Goal: Task Accomplishment & Management: Complete application form

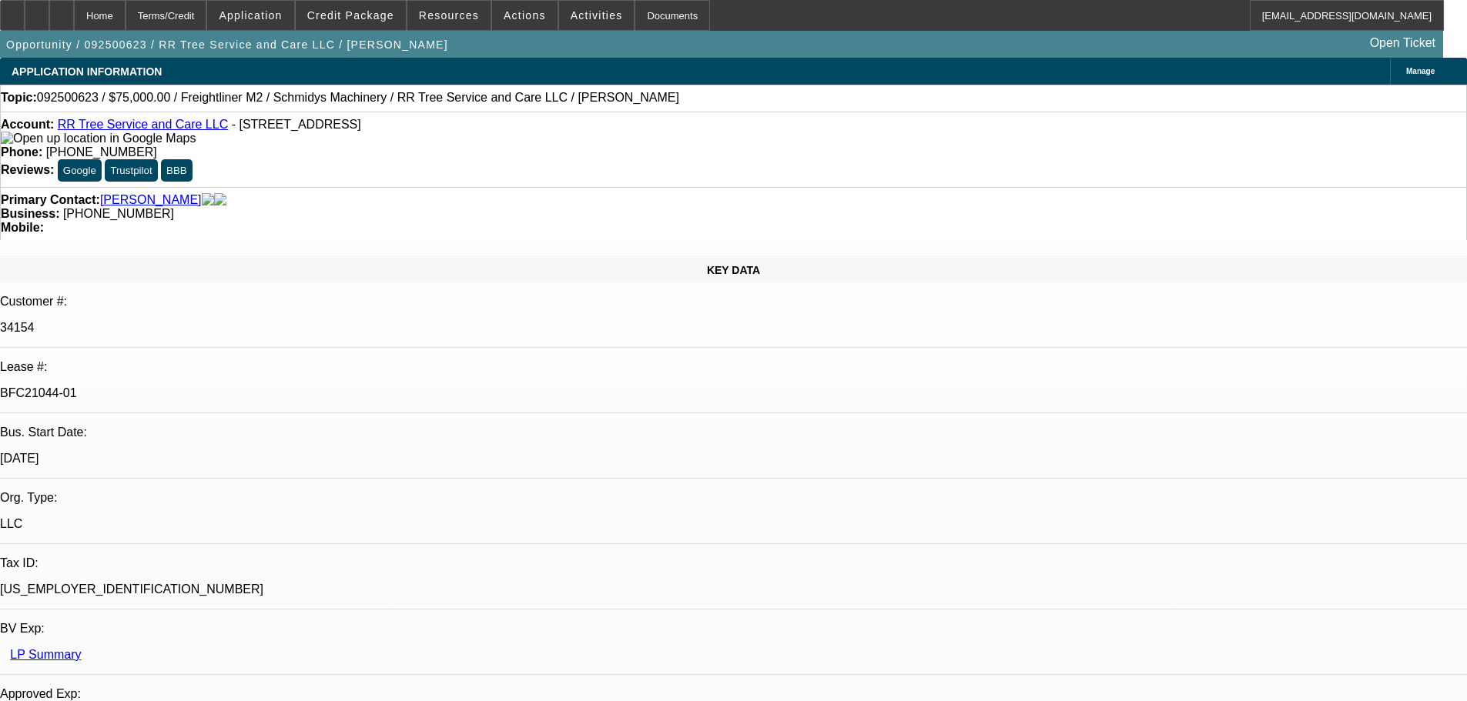
select select "0"
select select "3"
select select "0"
select select "6"
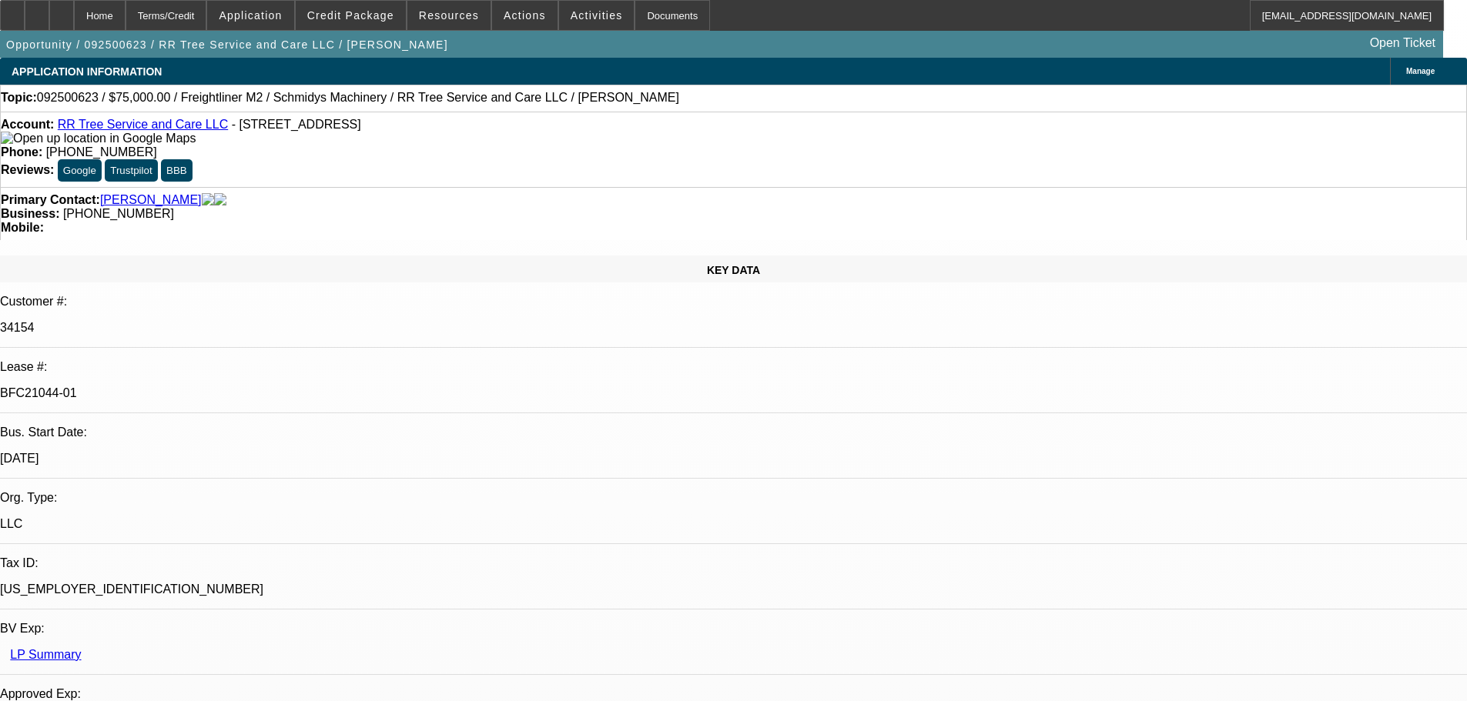
select select "0"
select select "3"
select select "0"
select select "6"
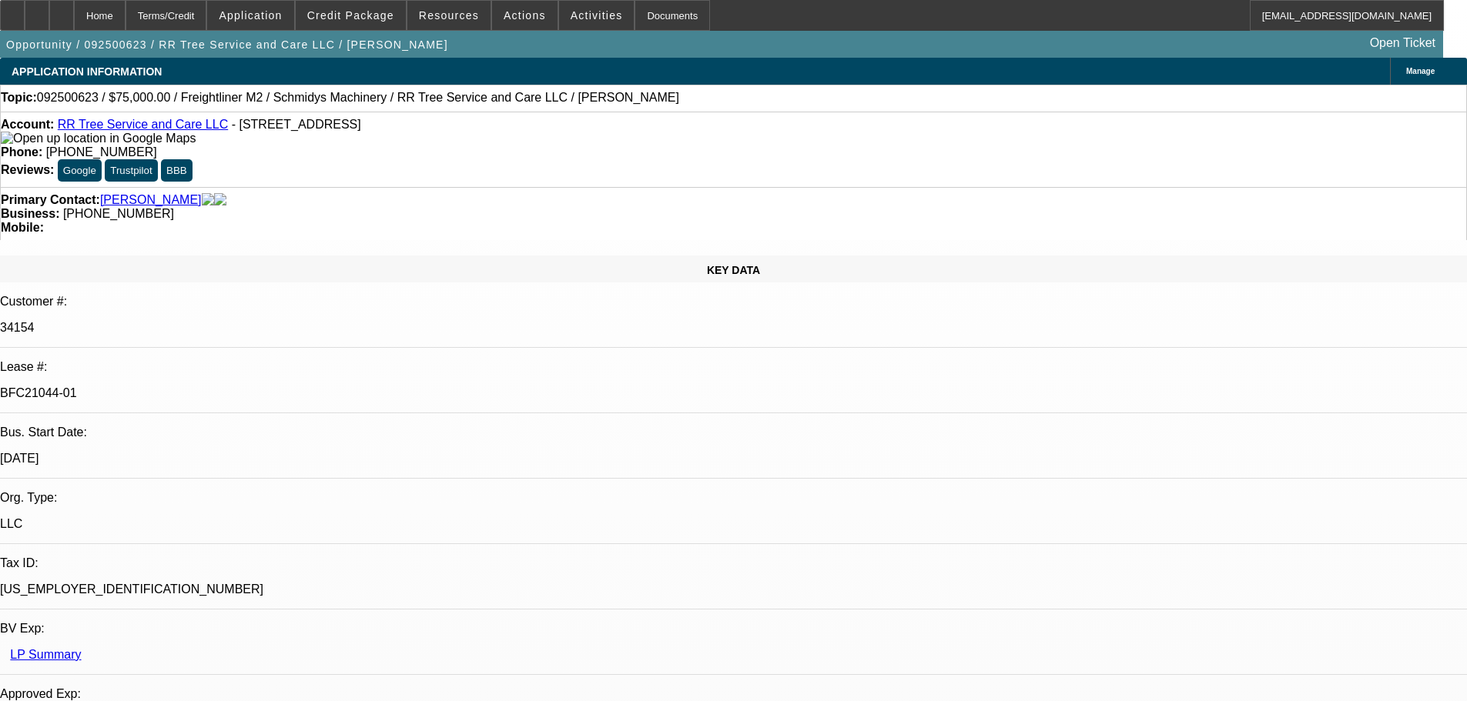
select select "0"
select select "2"
select select "0"
select select "6"
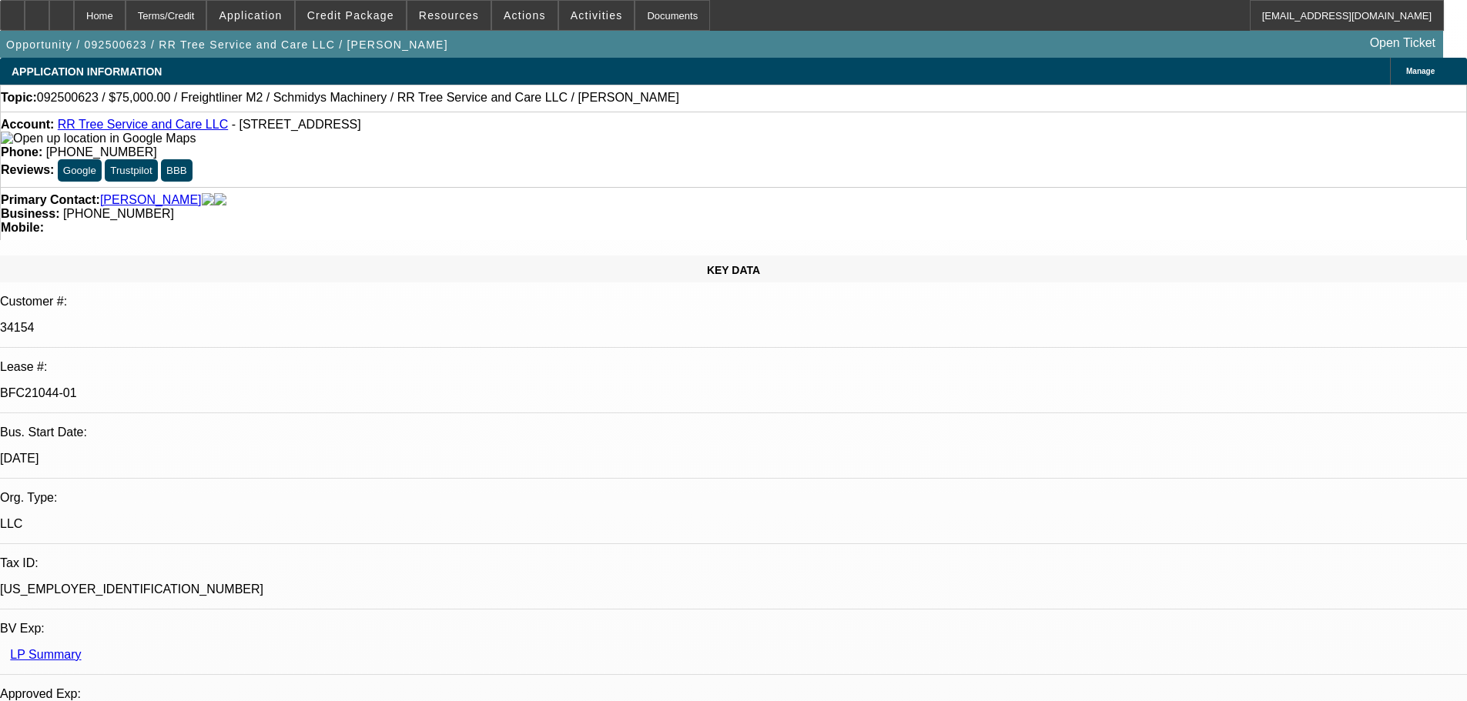
select select "0"
select select "6"
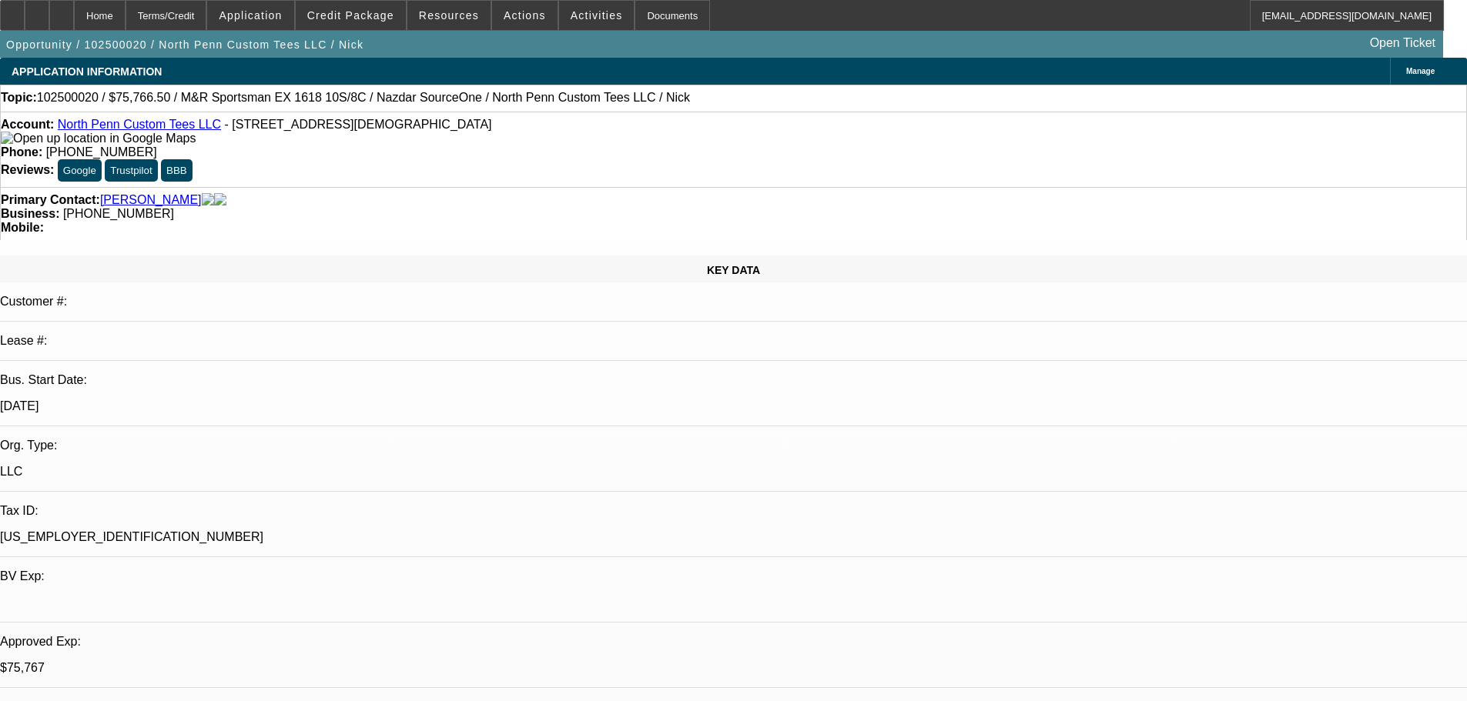
select select "0.1"
select select "2"
select select "0.1"
select select "4"
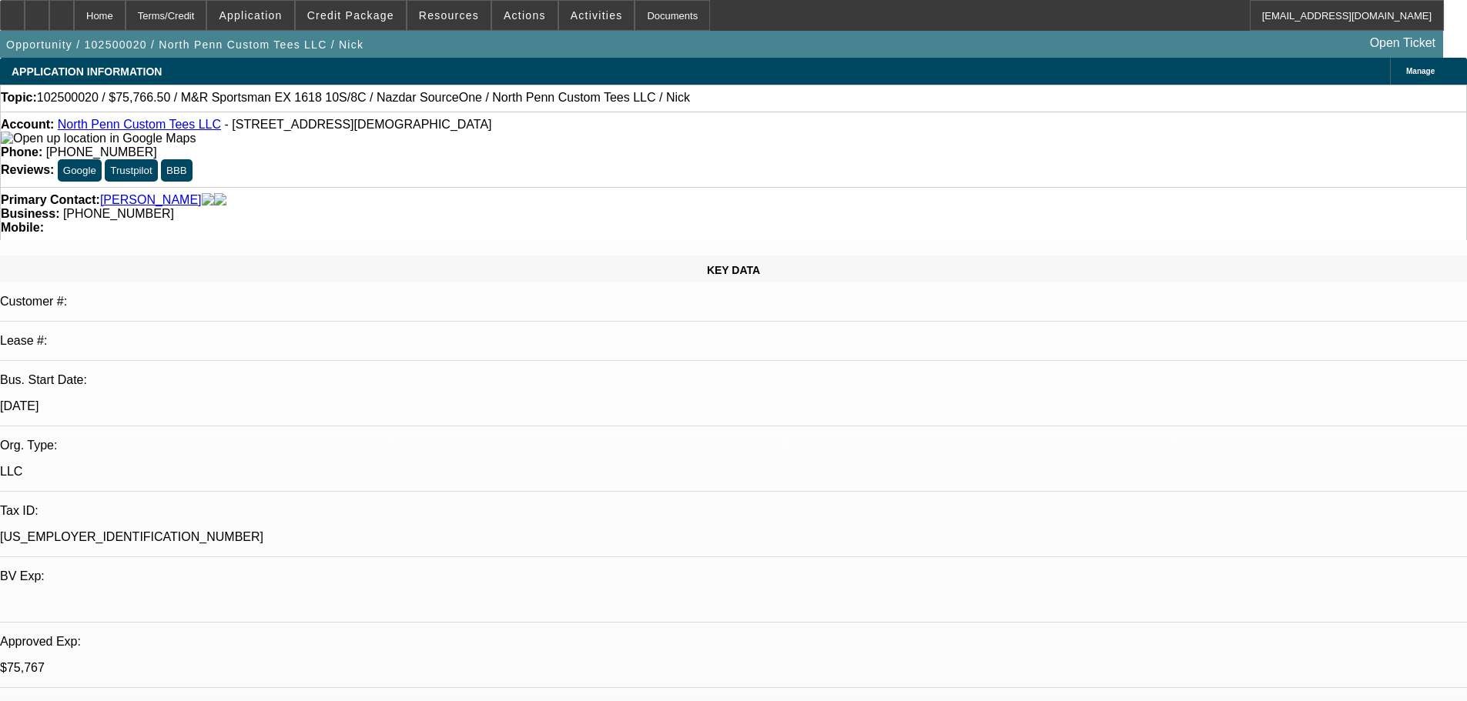
select select "0.1"
select select "2"
select select "0.1"
select select "4"
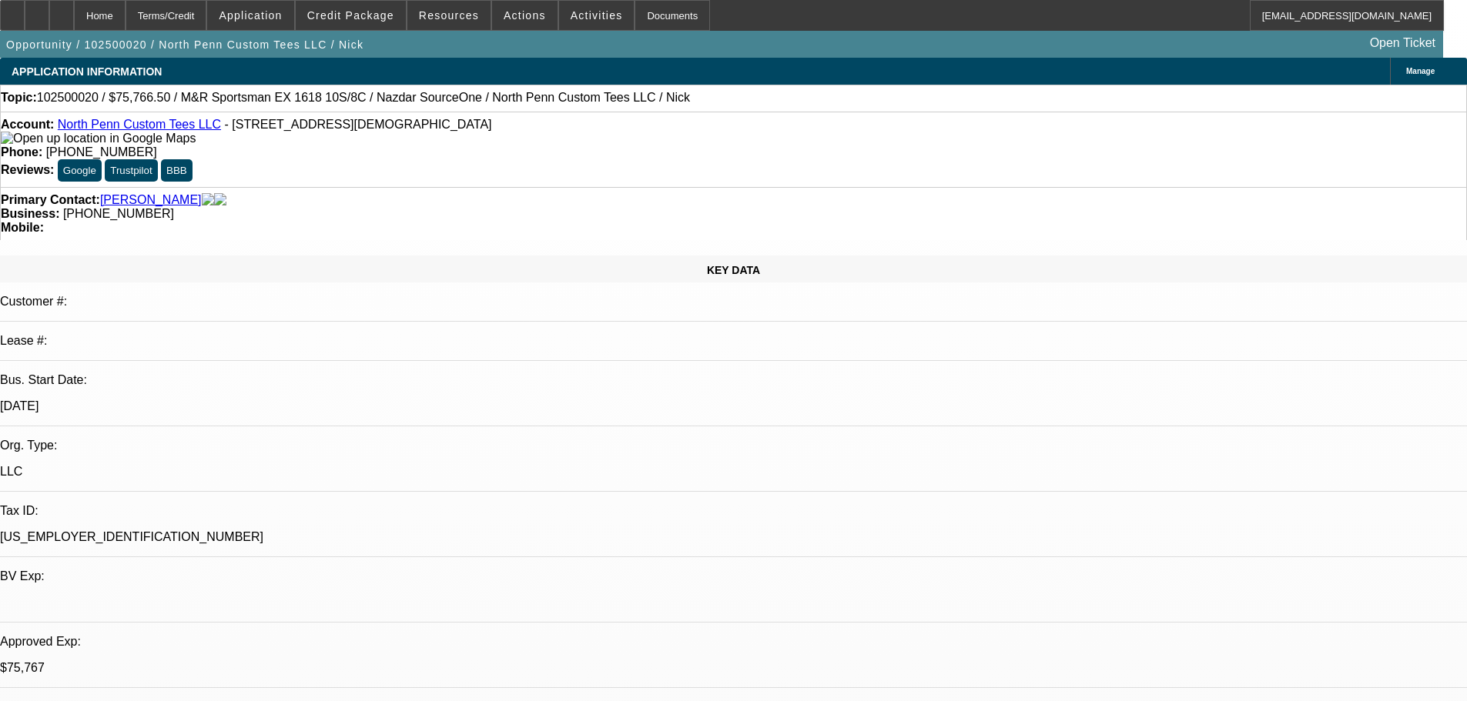
select select "0"
select select "0.1"
select select "4"
select select "0"
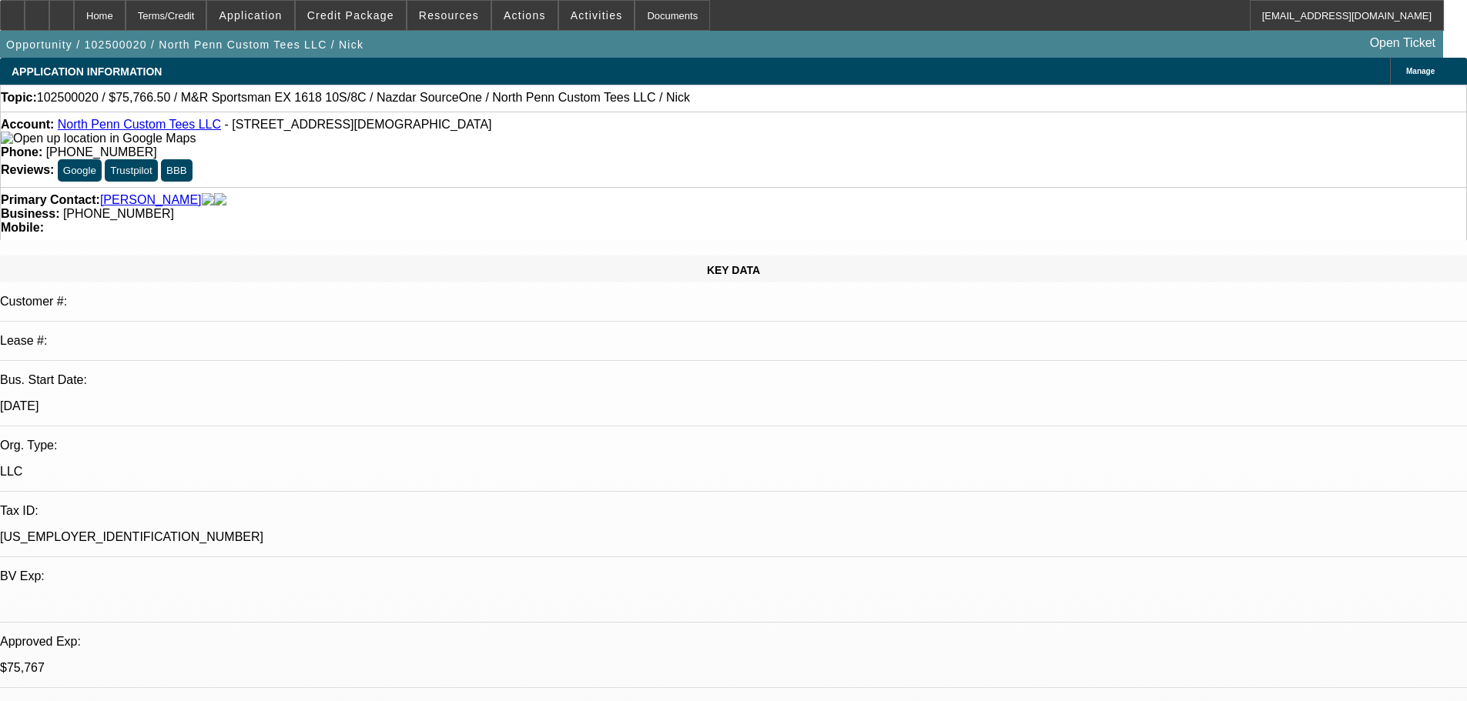
select select "0"
select select "0.1"
select select "4"
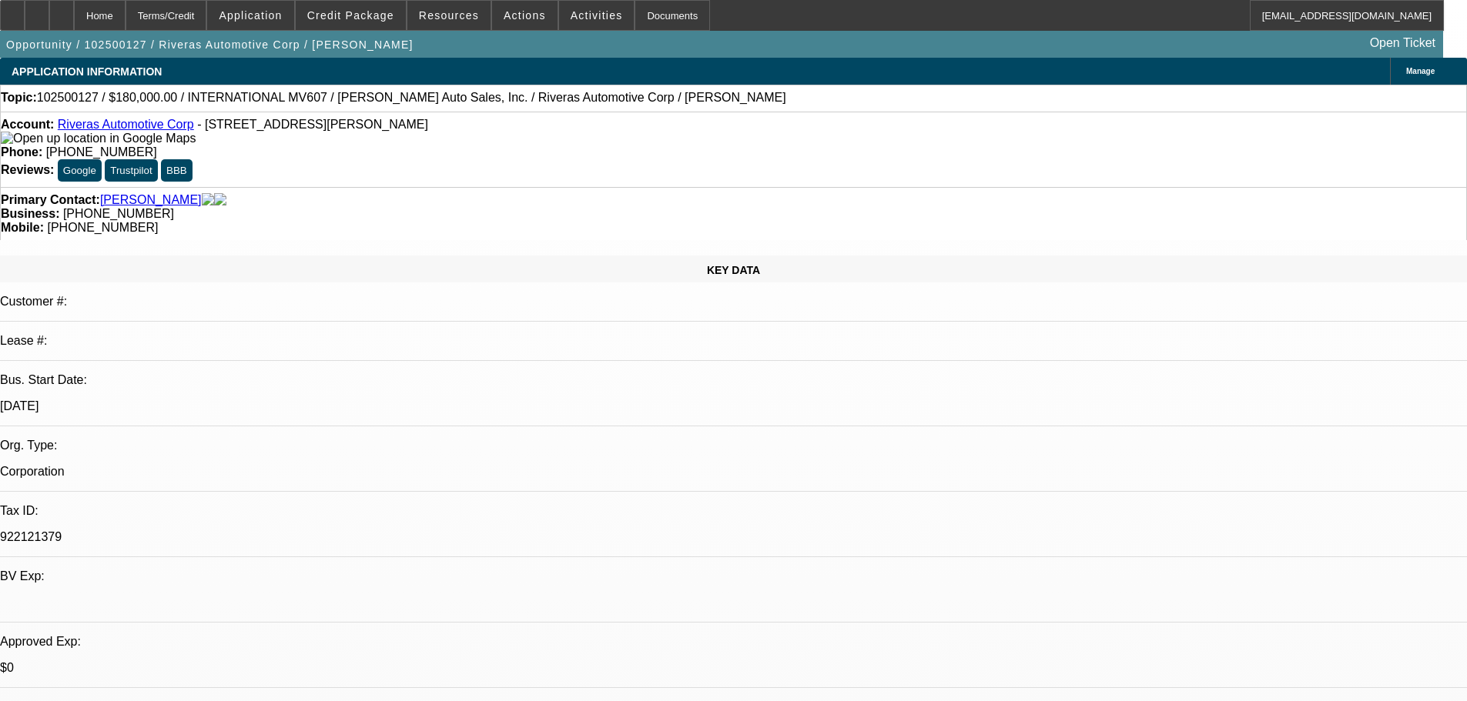
select select "0"
select select "6"
select select "0"
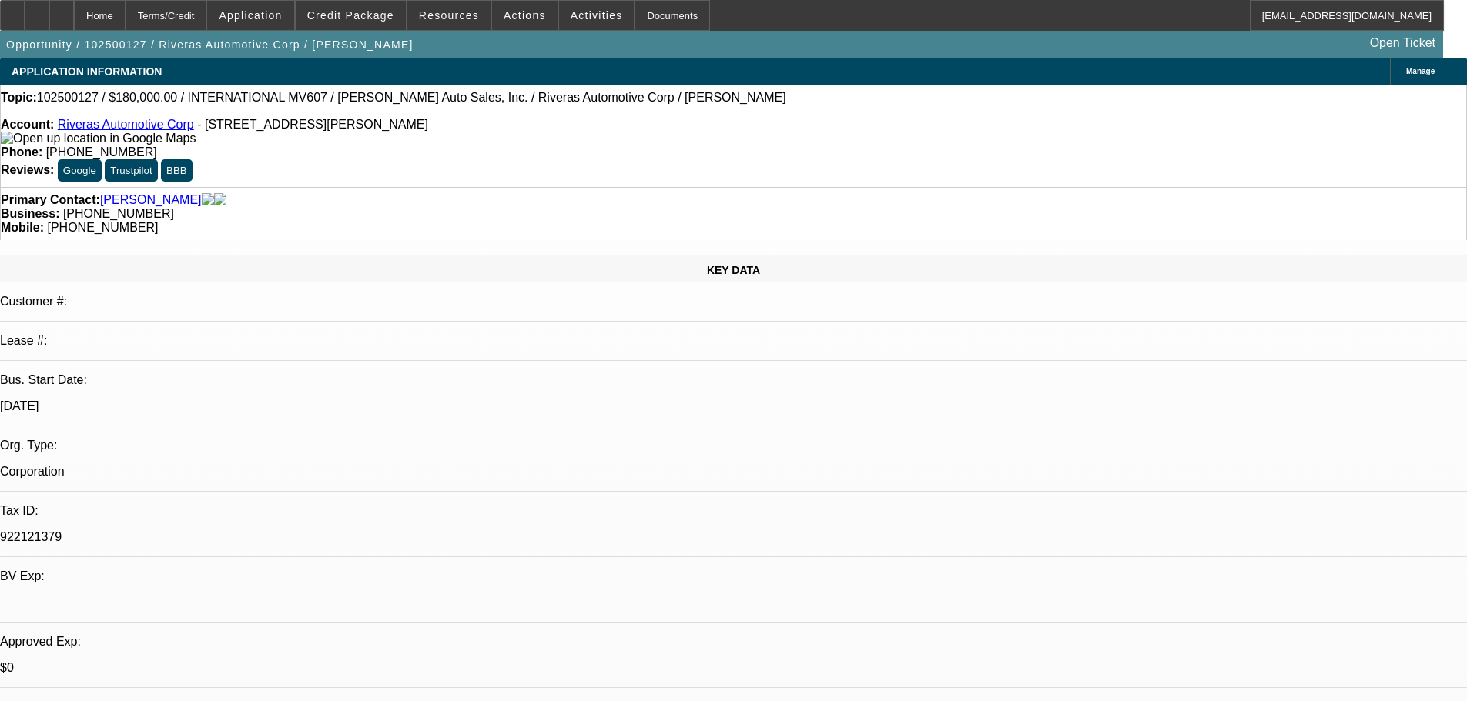
select select "0"
select select "6"
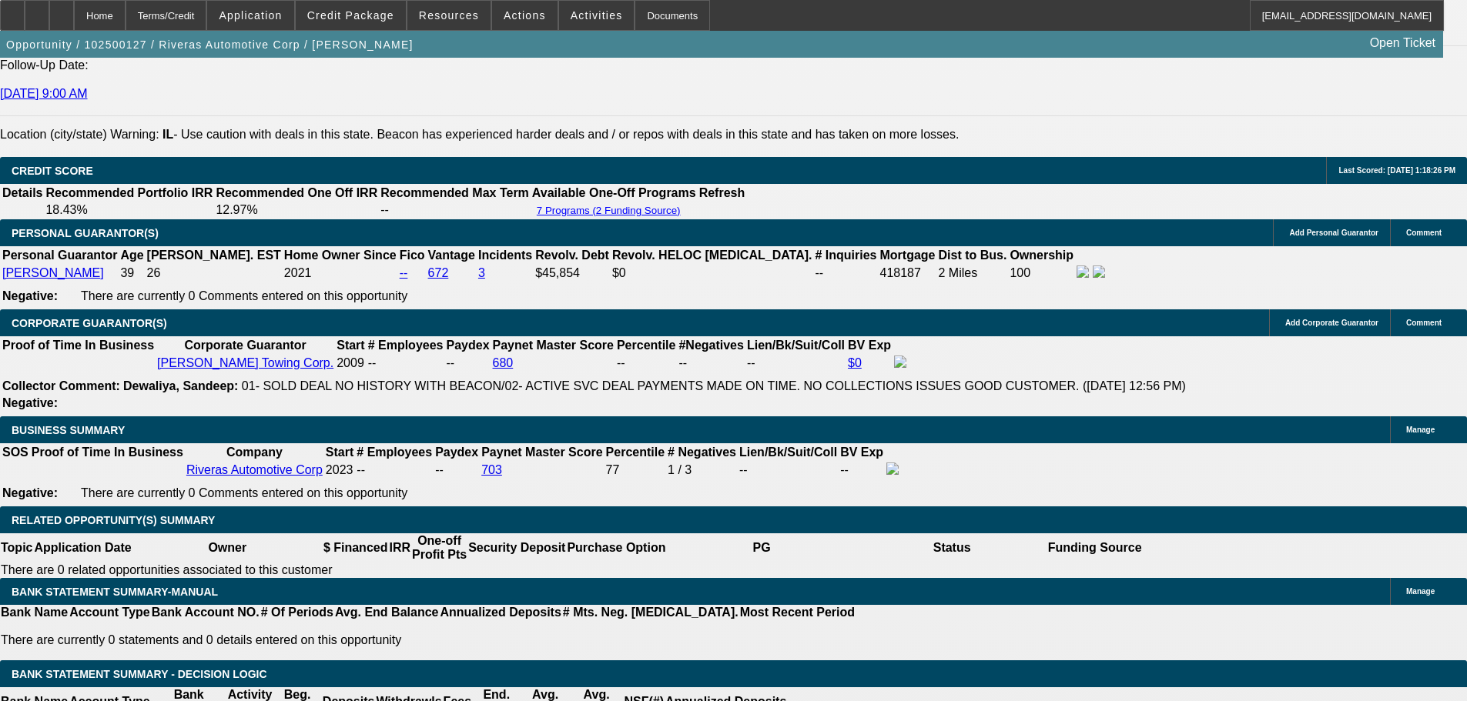
scroll to position [2518, 0]
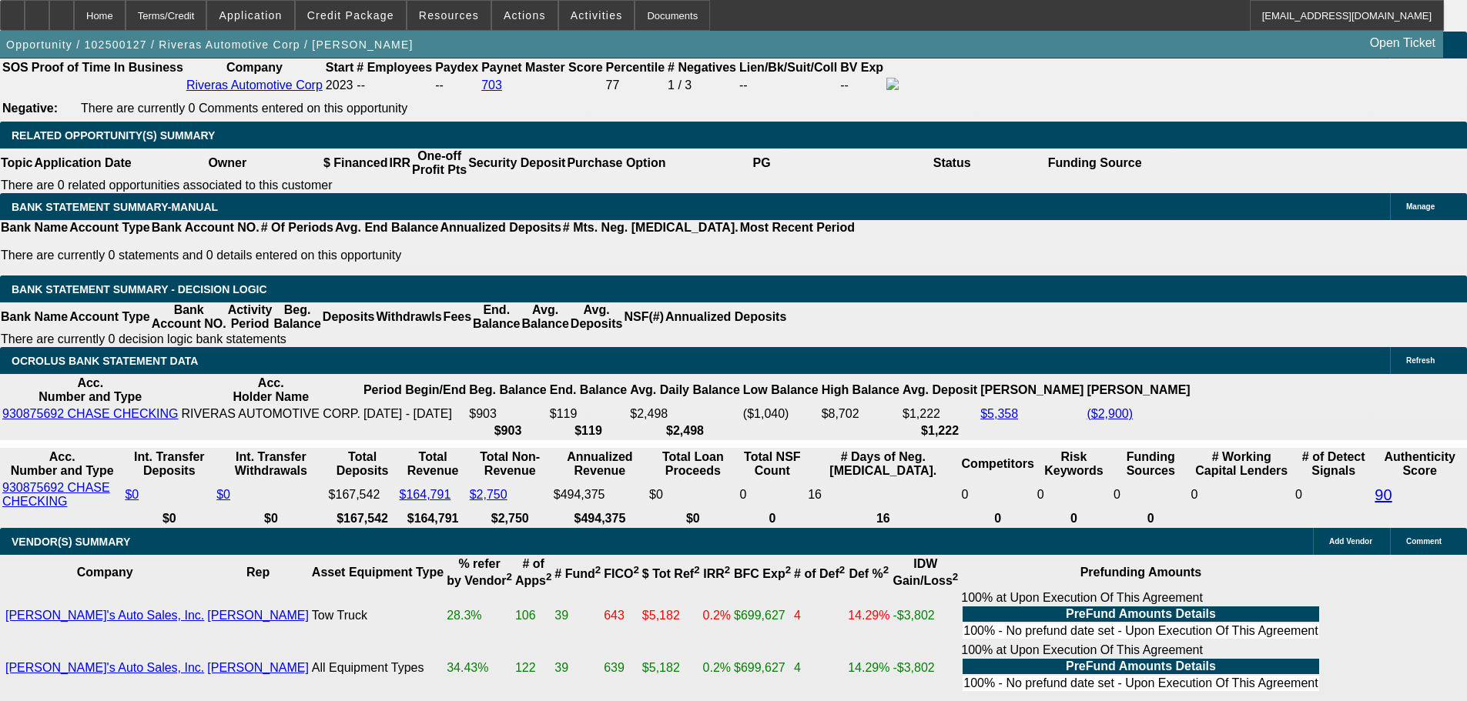
drag, startPoint x: 332, startPoint y: 313, endPoint x: 440, endPoint y: 304, distance: 108.9
type input "UNKNOWN"
type input "9"
type input "$3,244.60"
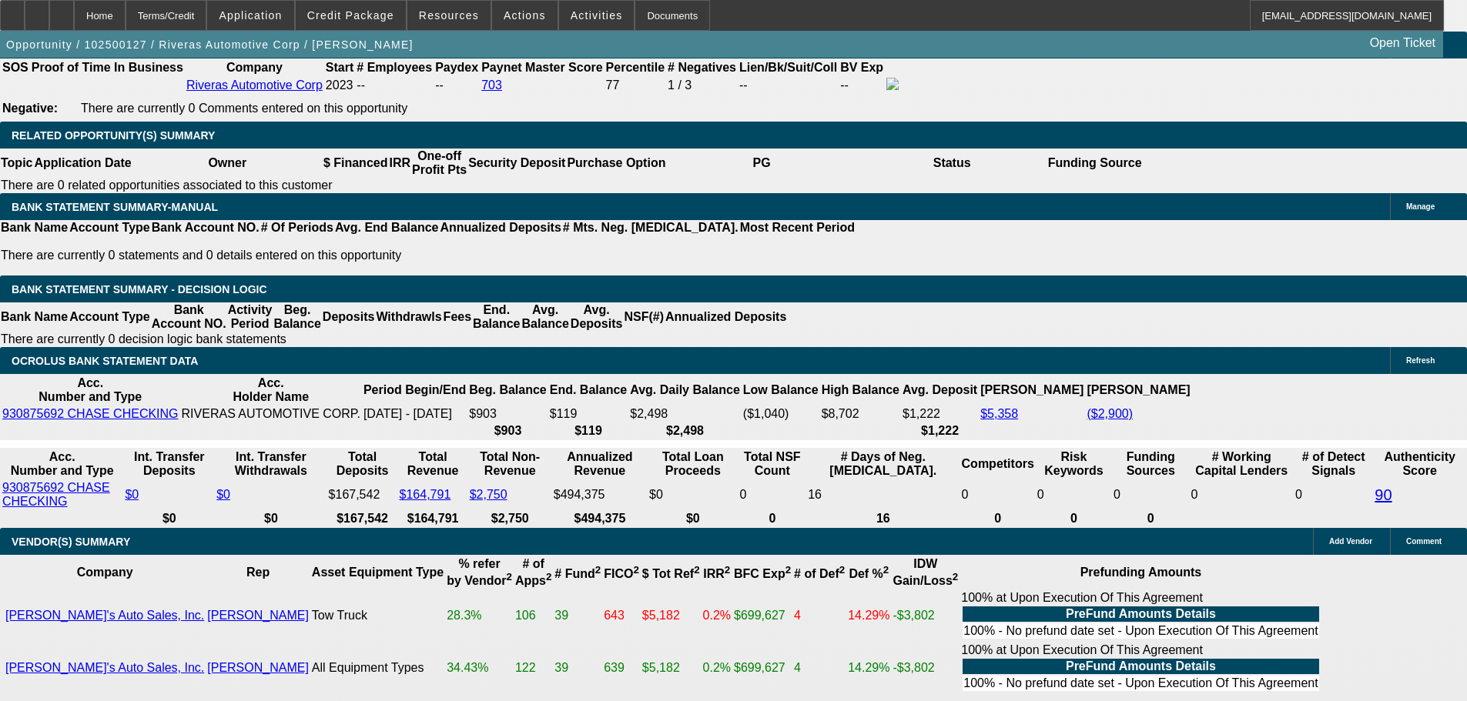
type input "9.9"
type input "$3,325.58"
type input "9.9"
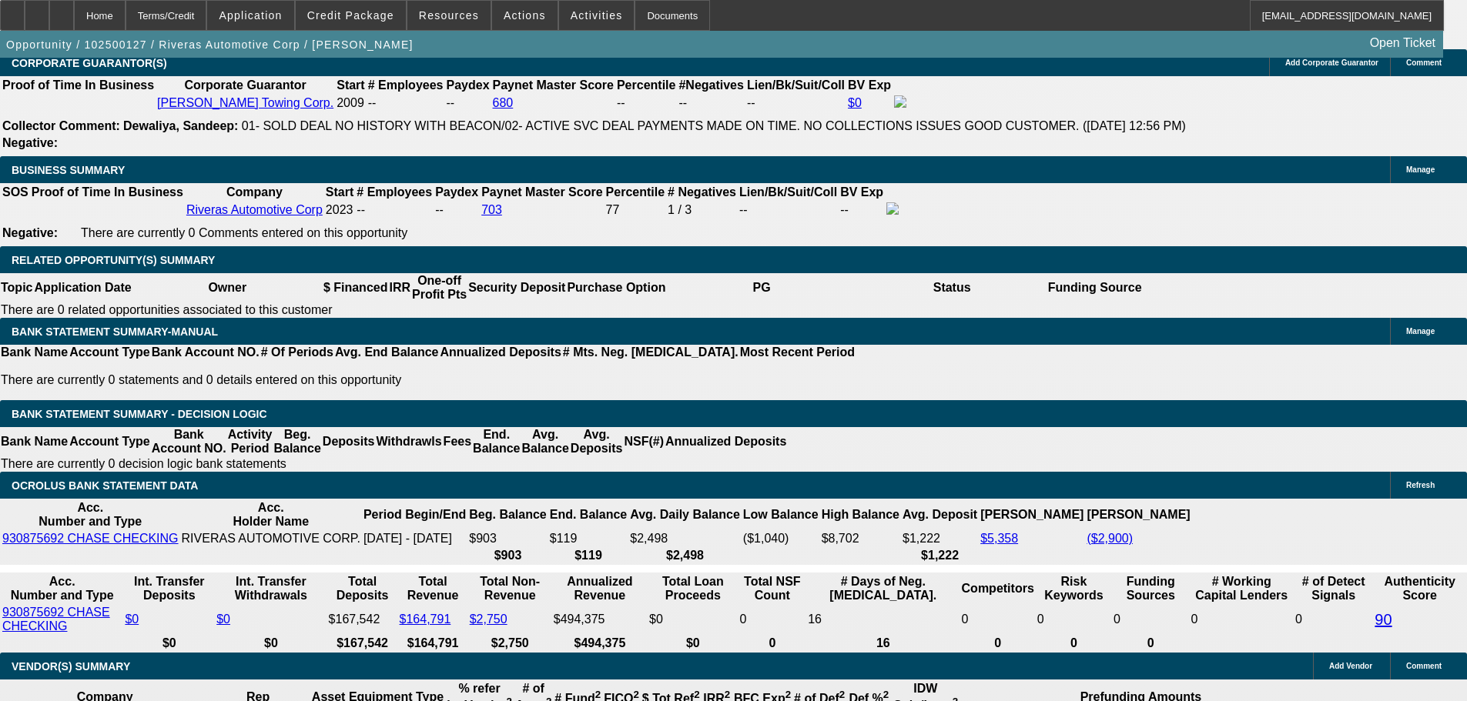
scroll to position [2210, 0]
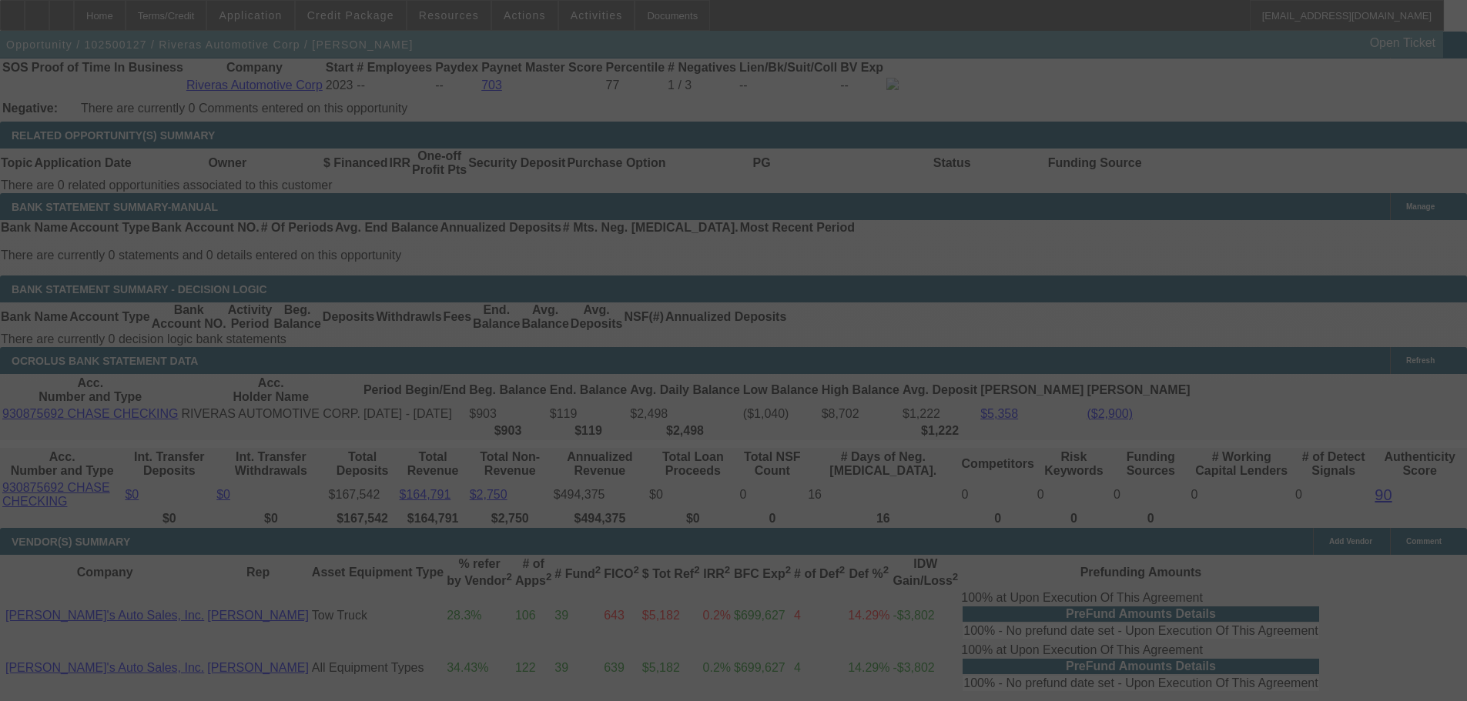
scroll to position [2510, 0]
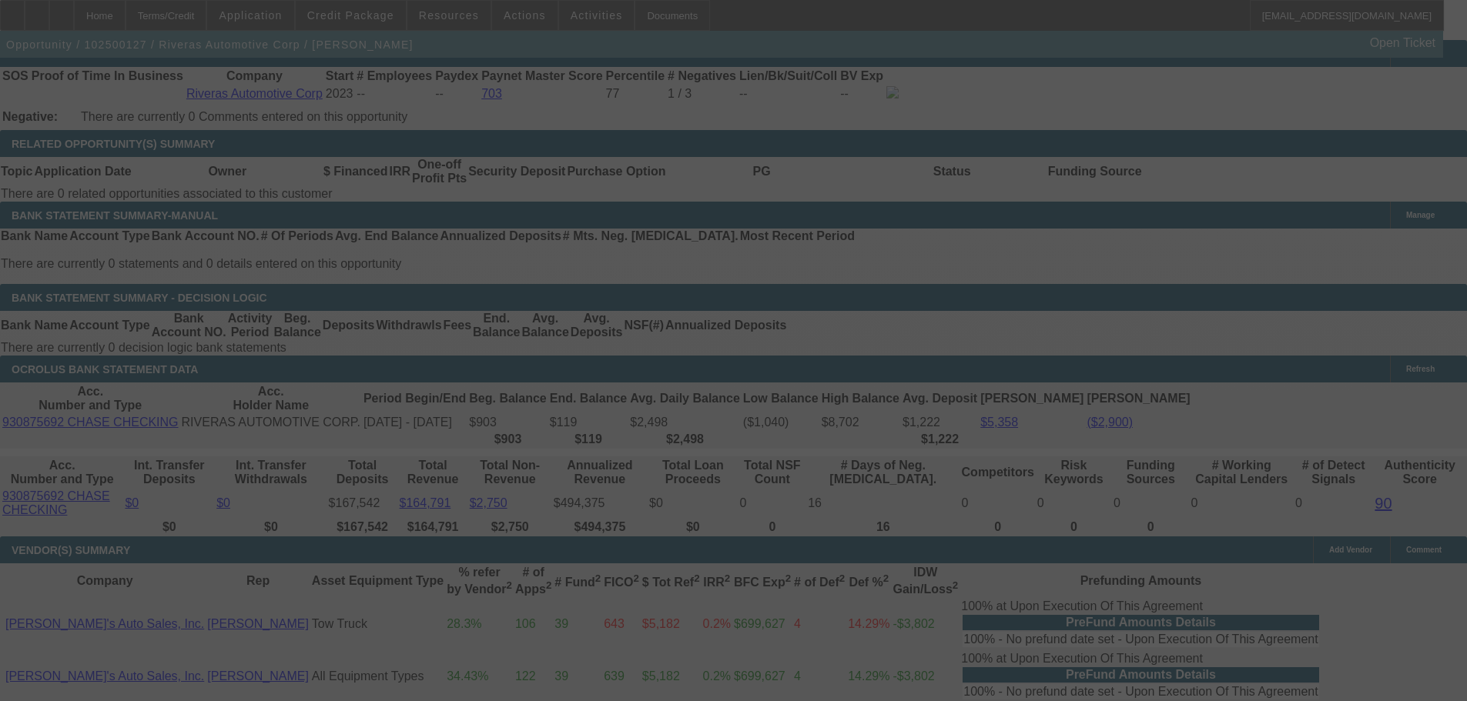
select select "0"
select select "6"
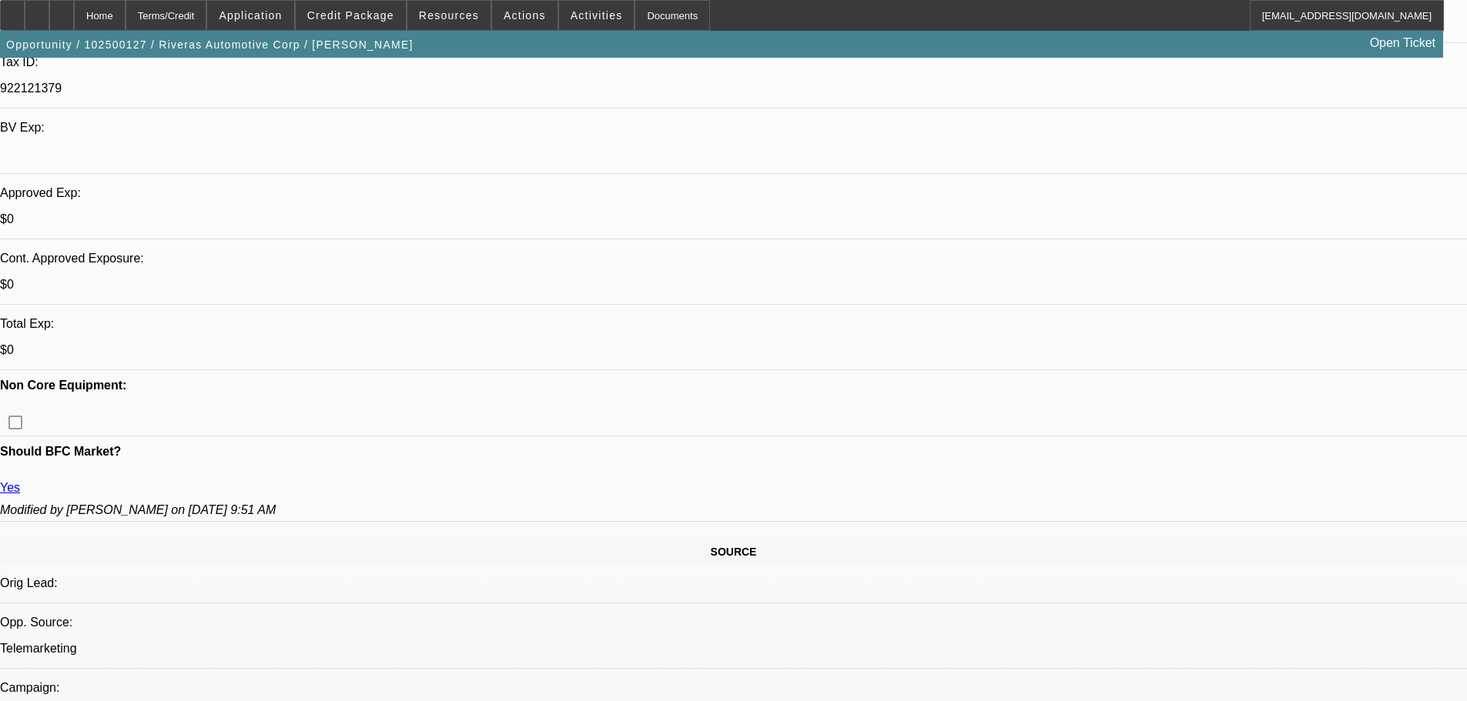
scroll to position [431, 0]
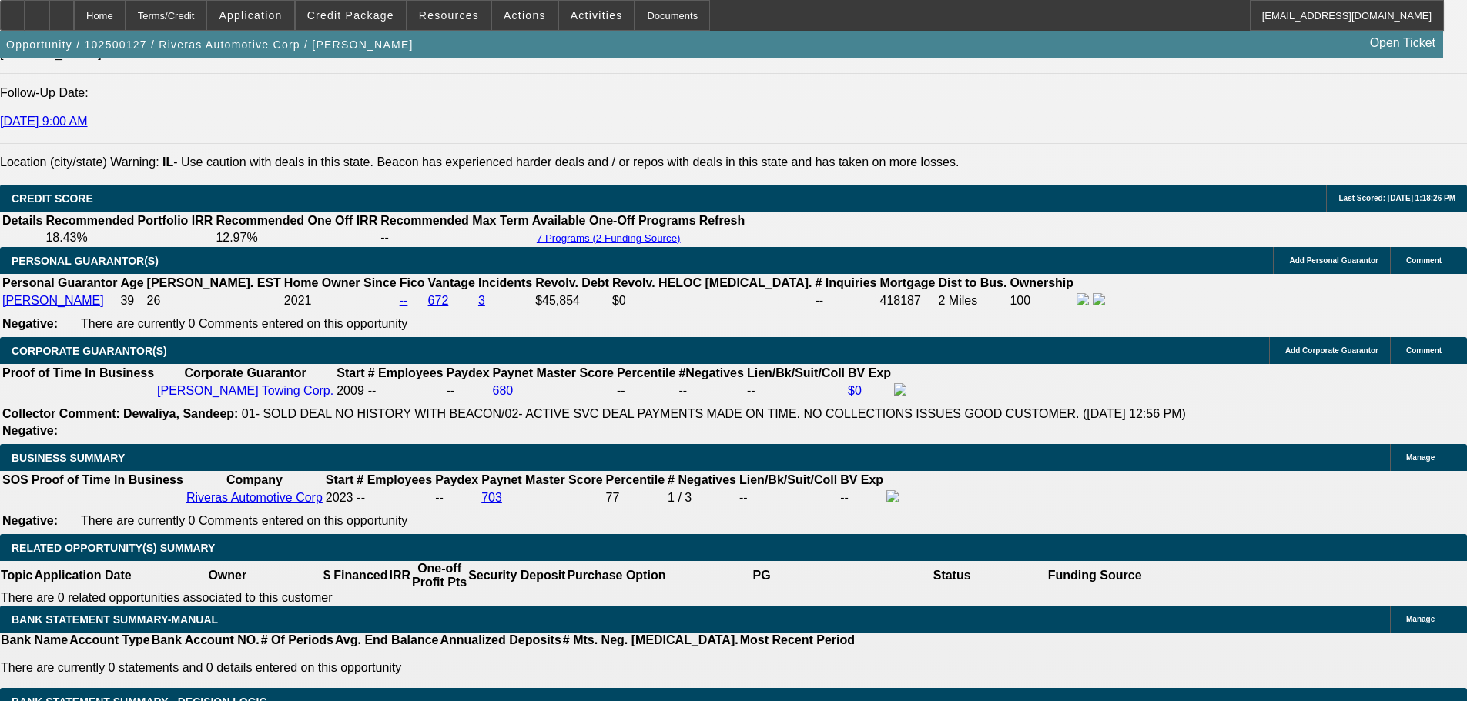
scroll to position [2433, 0]
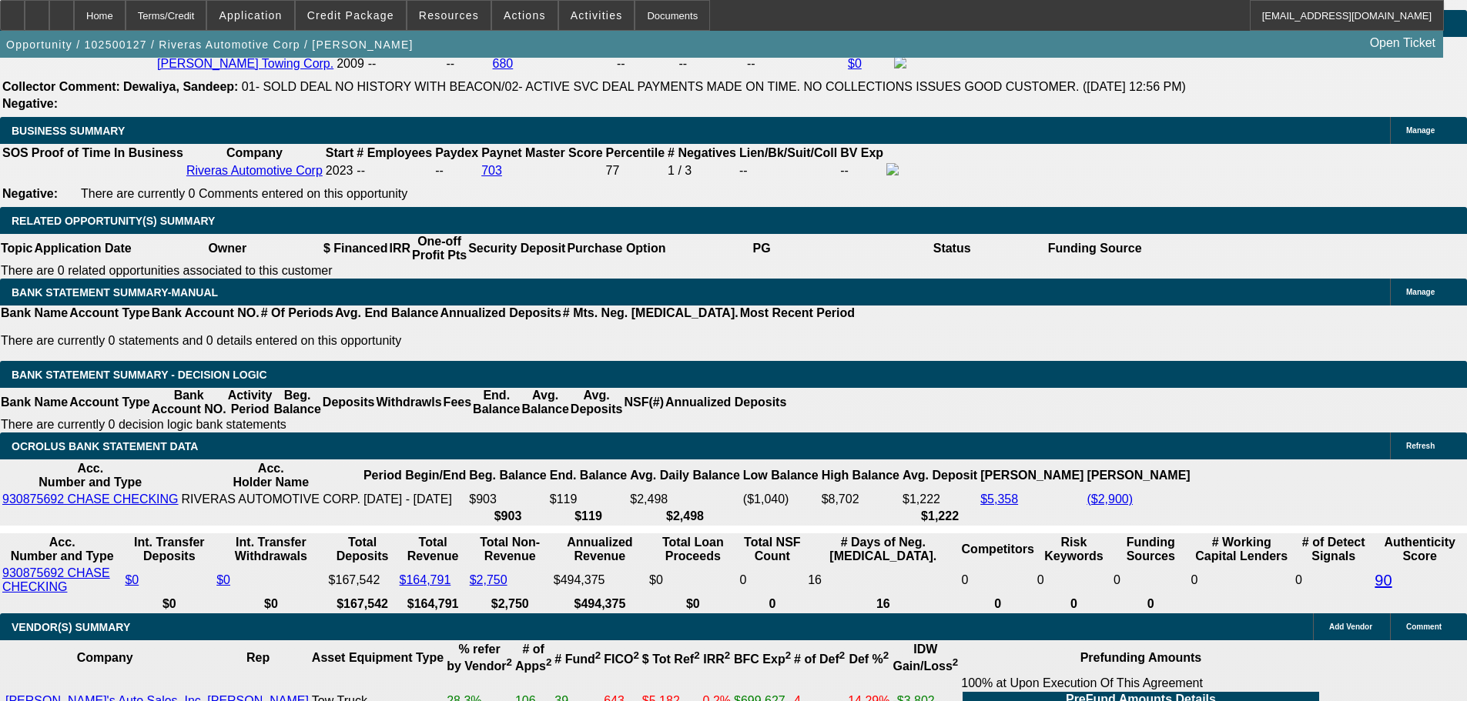
drag, startPoint x: 335, startPoint y: 395, endPoint x: 394, endPoint y: 390, distance: 59.5
type input "1"
type input "UNKNOWN"
type input "10"
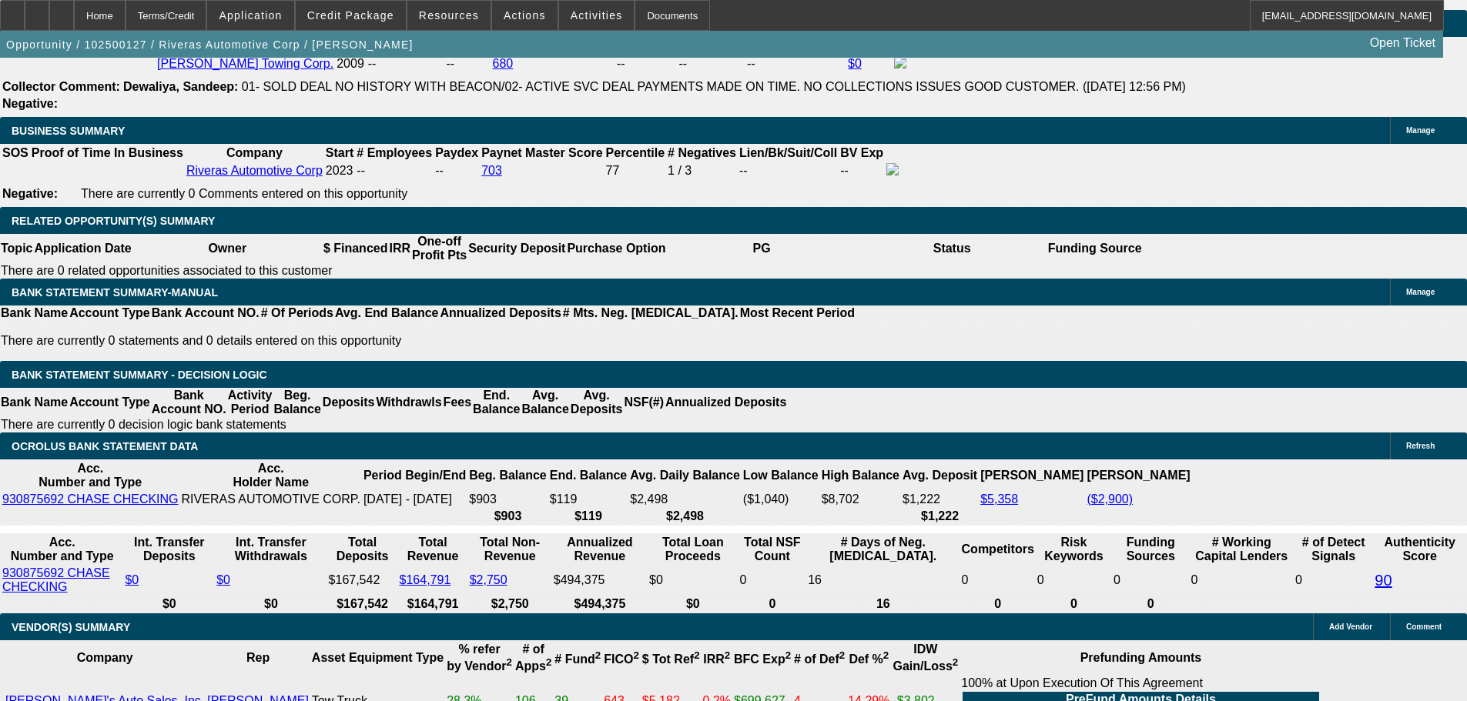
type input "$2,576.79"
type input "10."
type input "$3,334.65"
type input "10.2"
type input "$3,352.83"
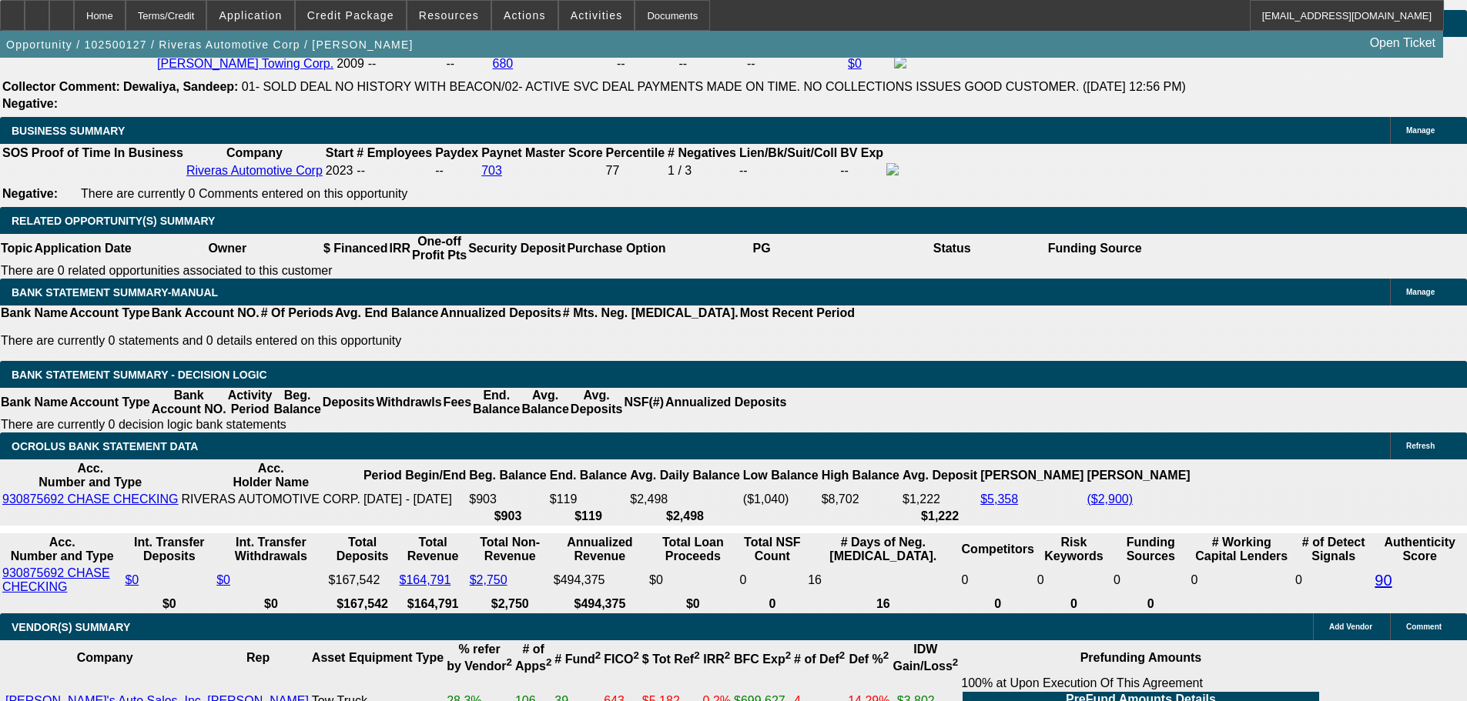
type input "10.2"
select select "2"
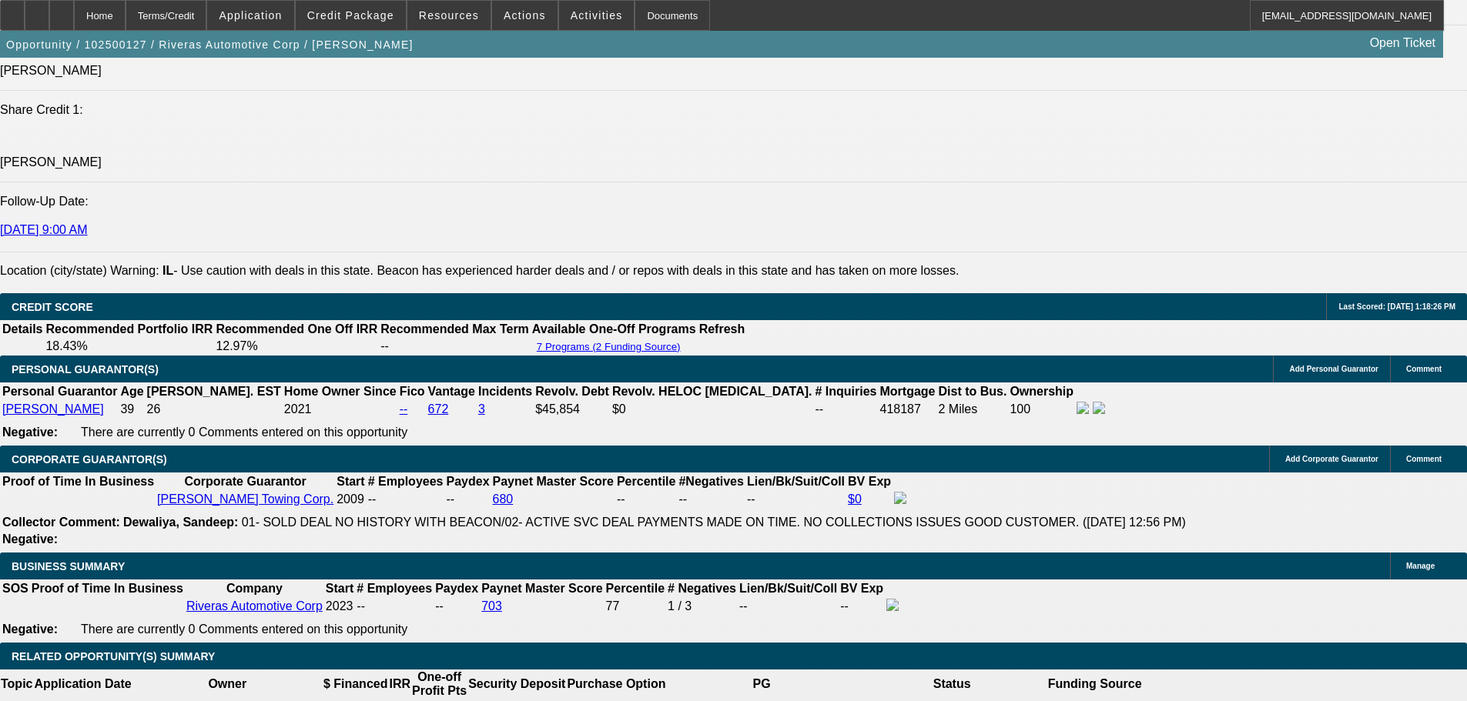
scroll to position [1971, 0]
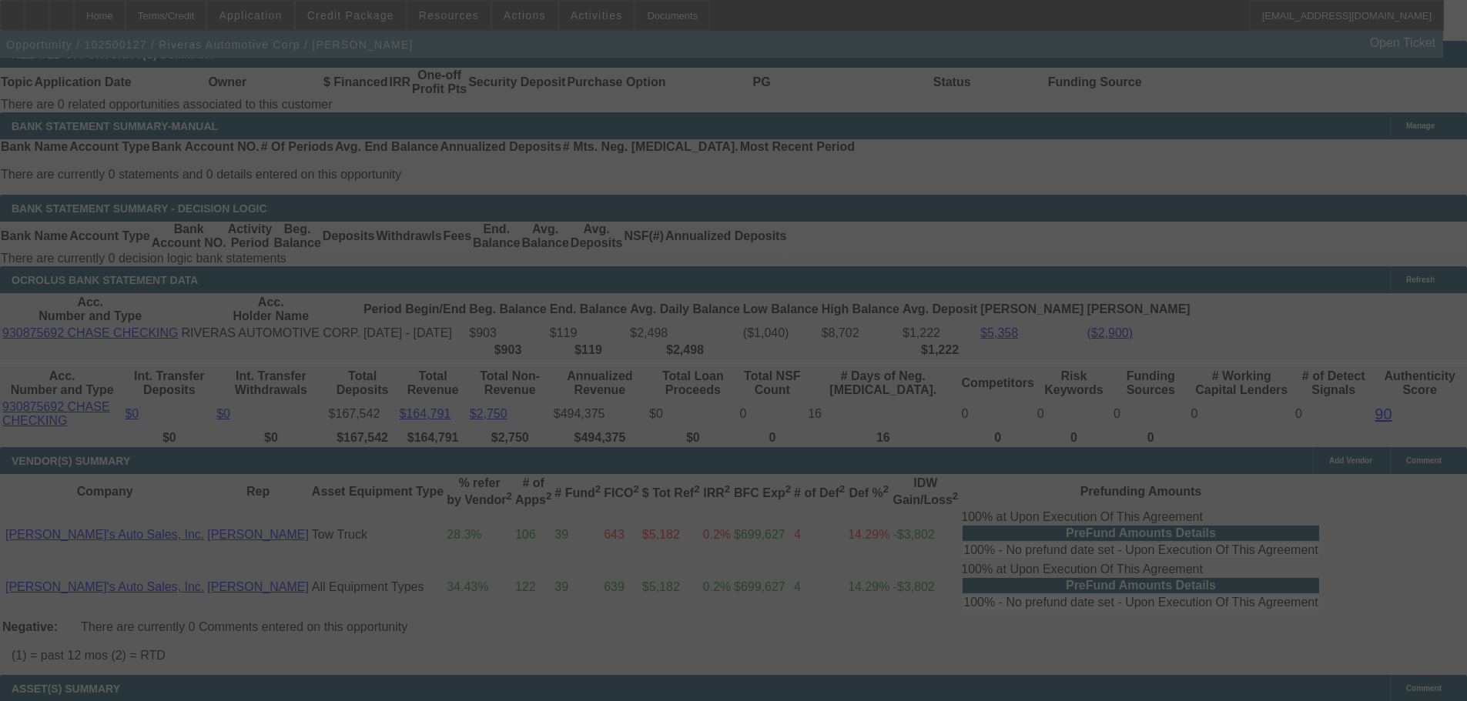
scroll to position [2664, 0]
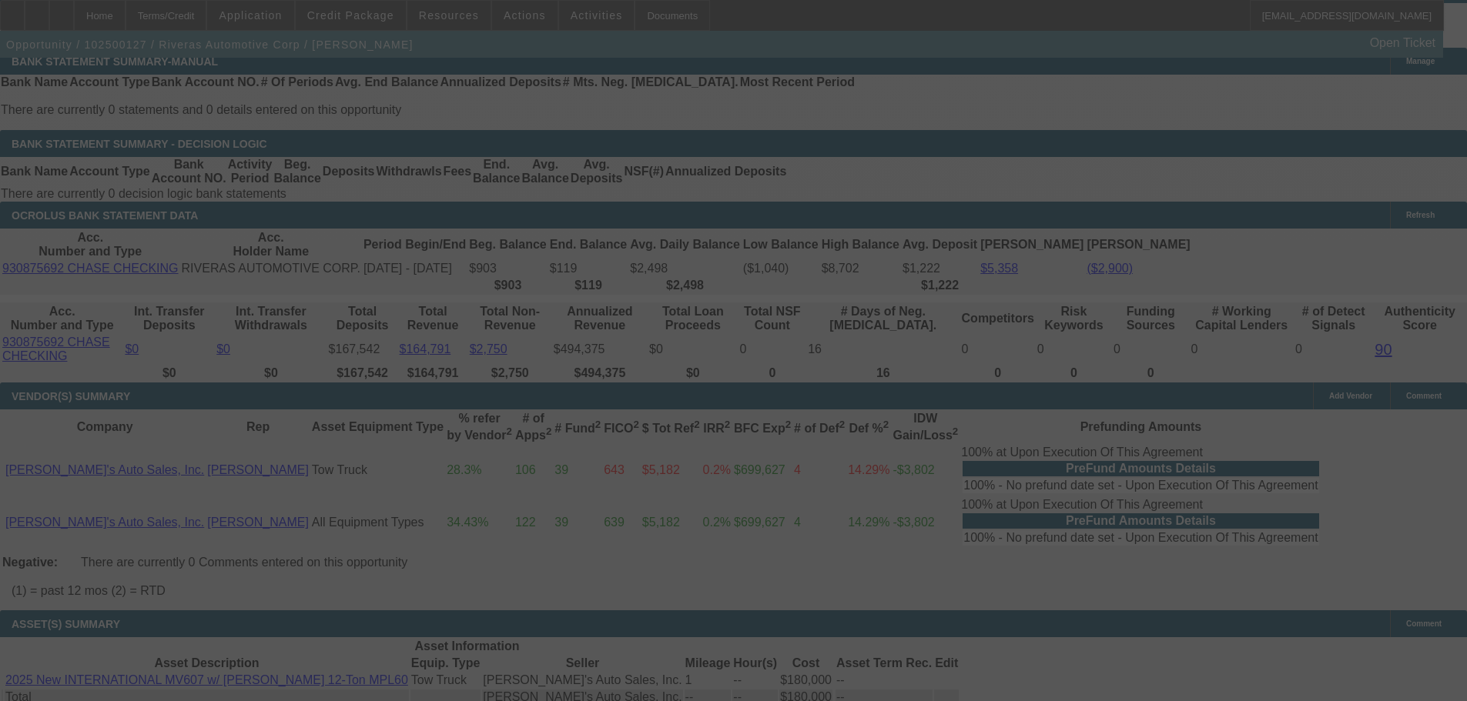
select select "0"
select select "2"
select select "0"
select select "6"
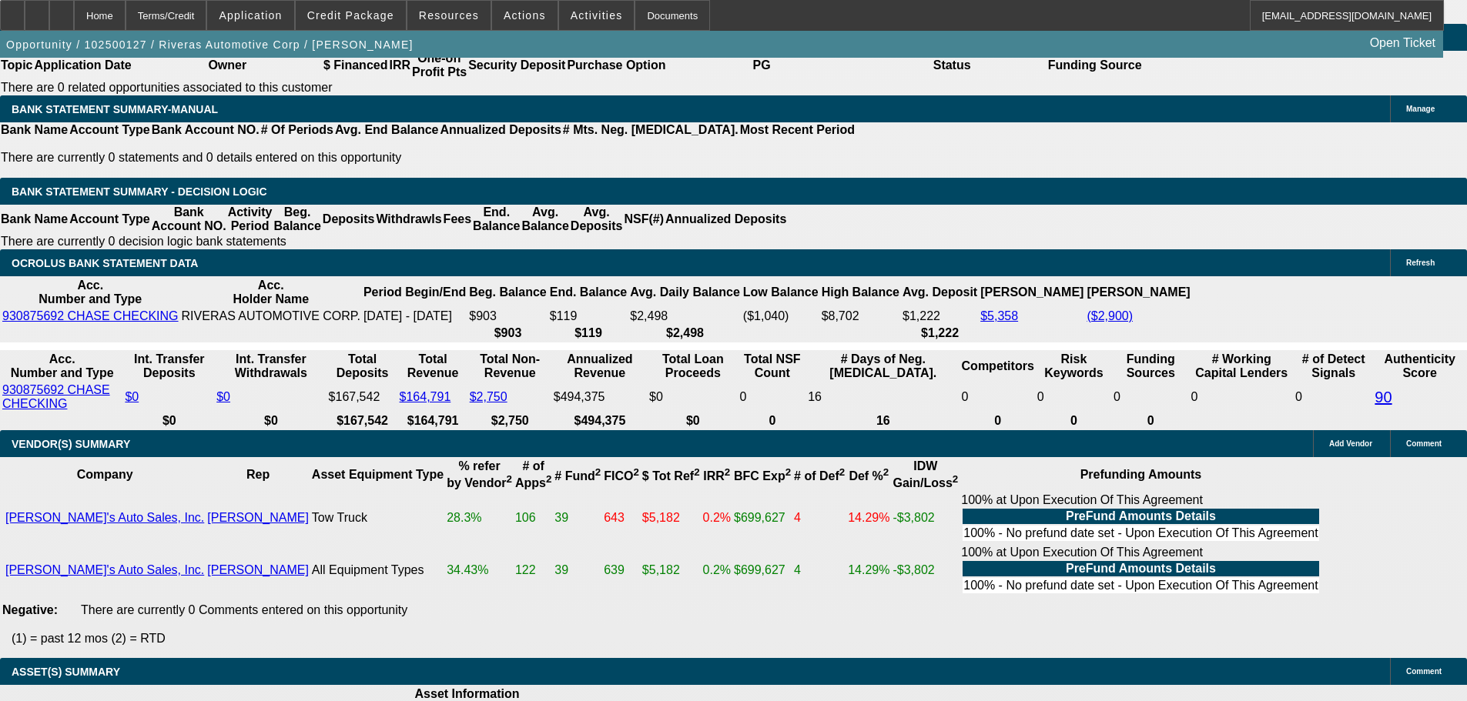
scroll to position [2622, 0]
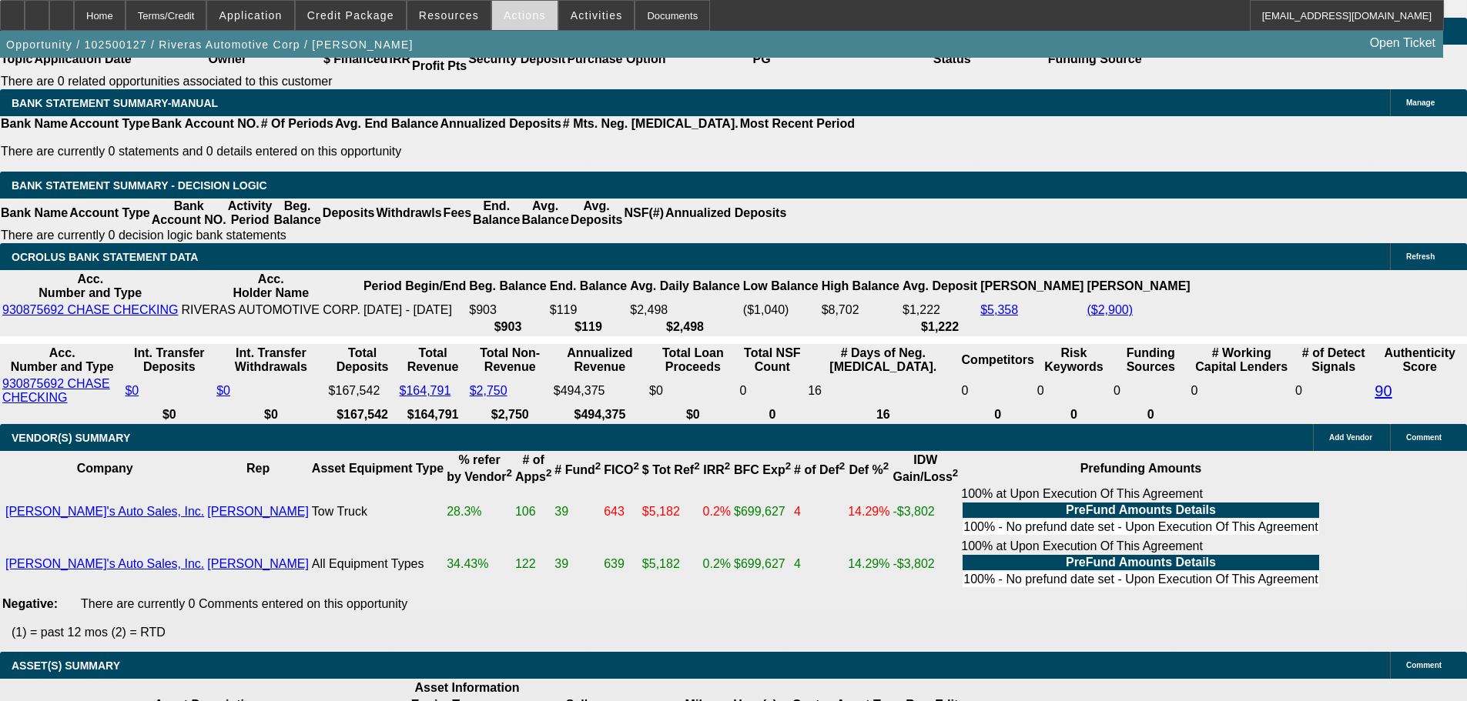
click at [510, 25] on span at bounding box center [524, 15] width 65 height 37
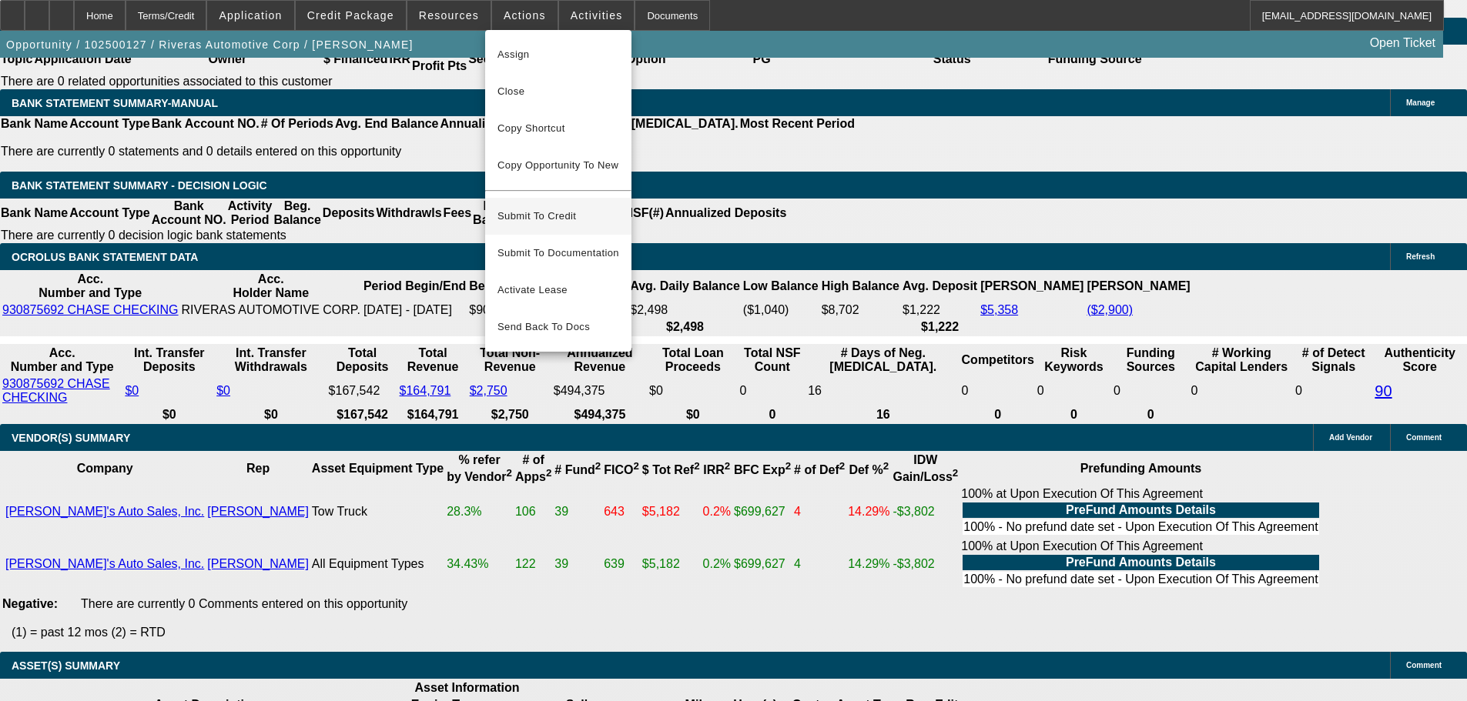
click at [567, 207] on span "Submit To Credit" at bounding box center [558, 216] width 122 height 18
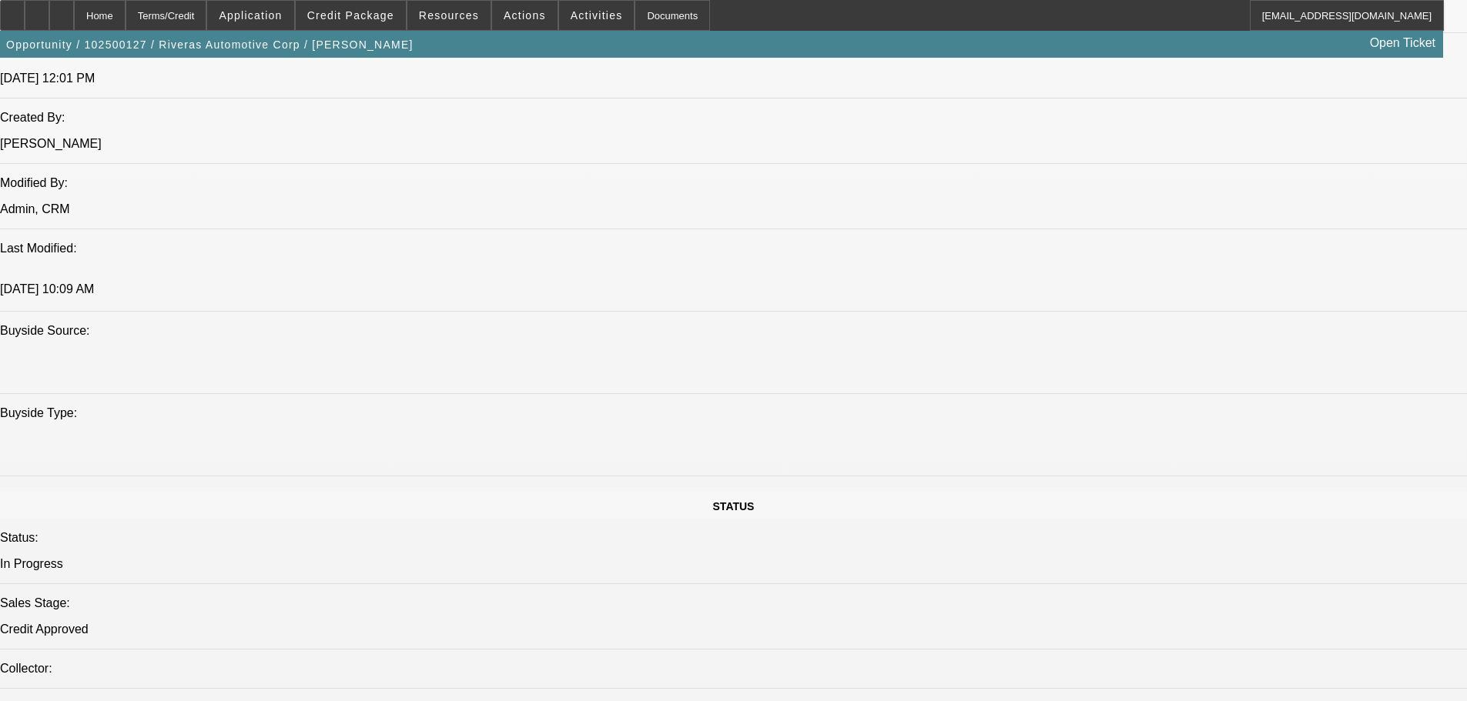
select select "0"
select select "2"
select select "0"
select select "6"
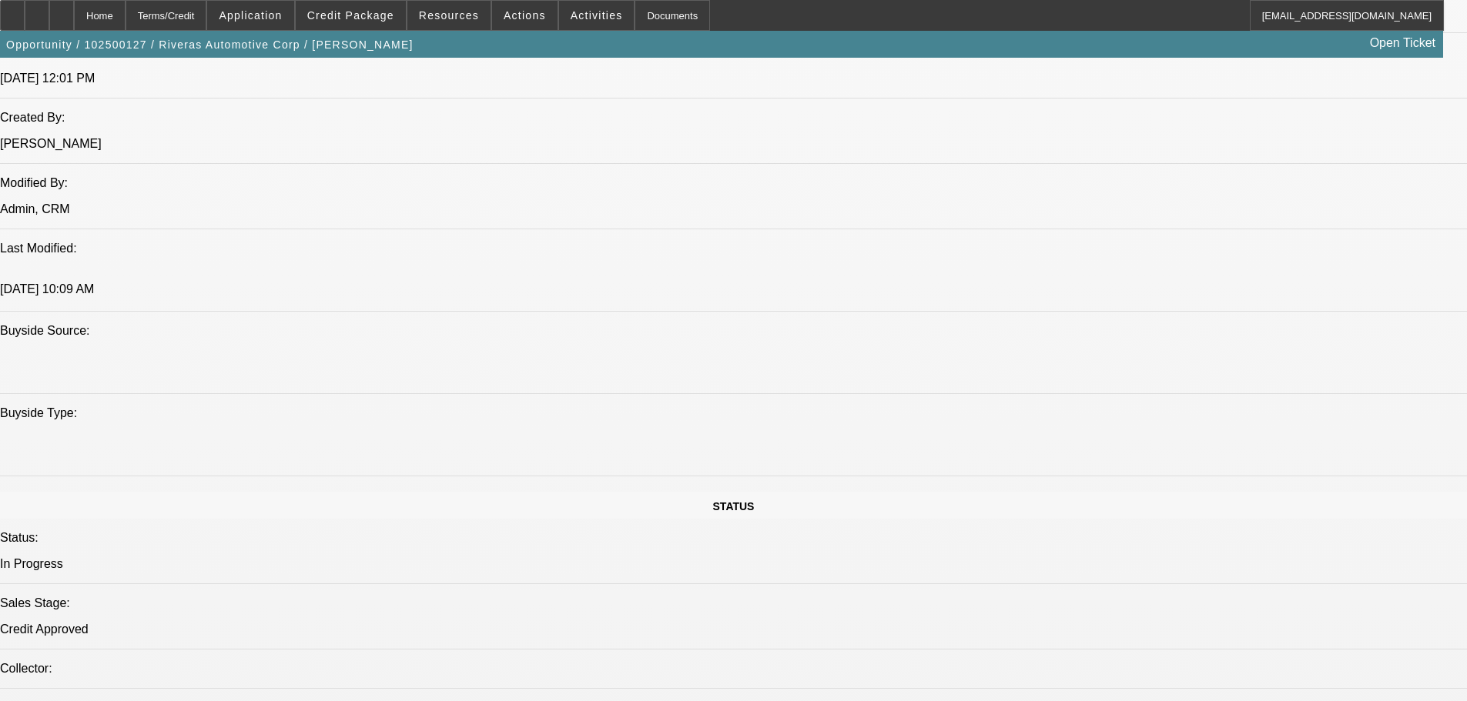
select select "0"
select select "6"
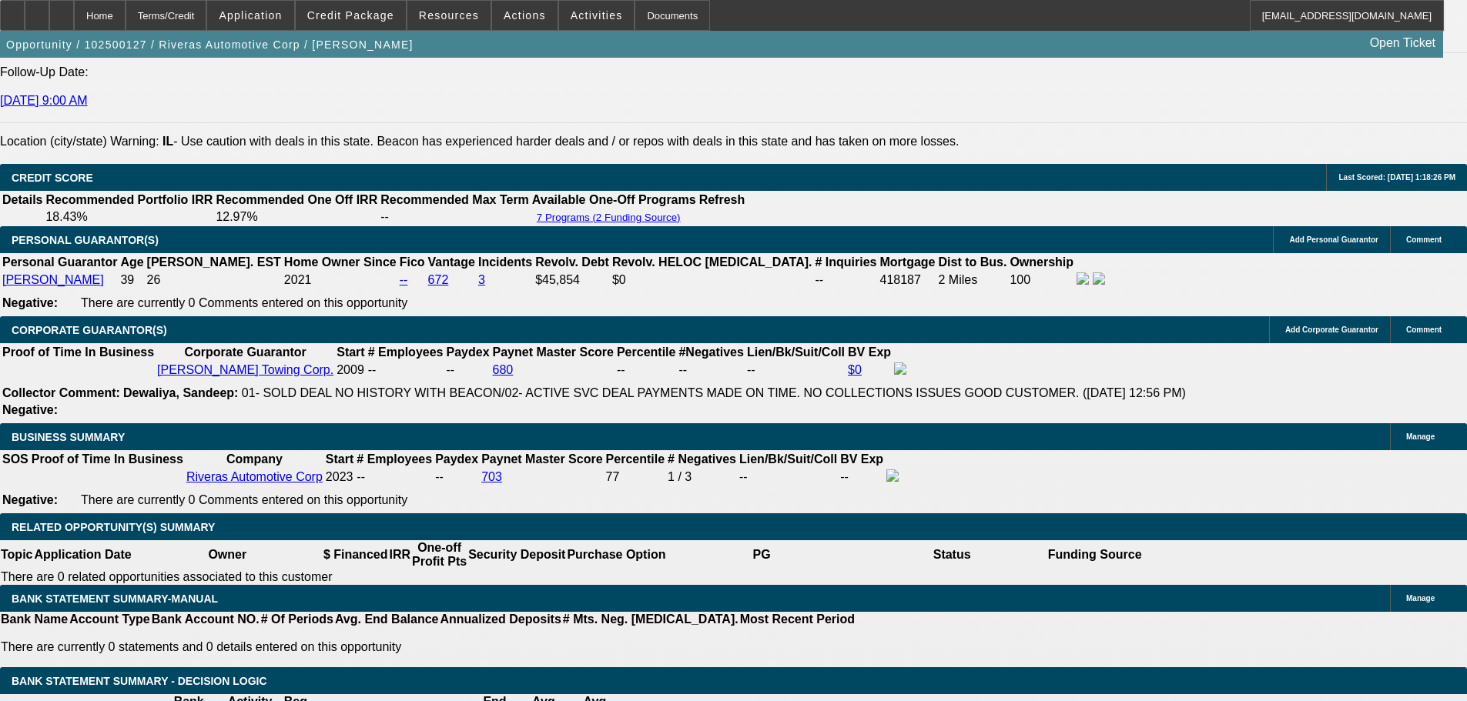
scroll to position [2434, 0]
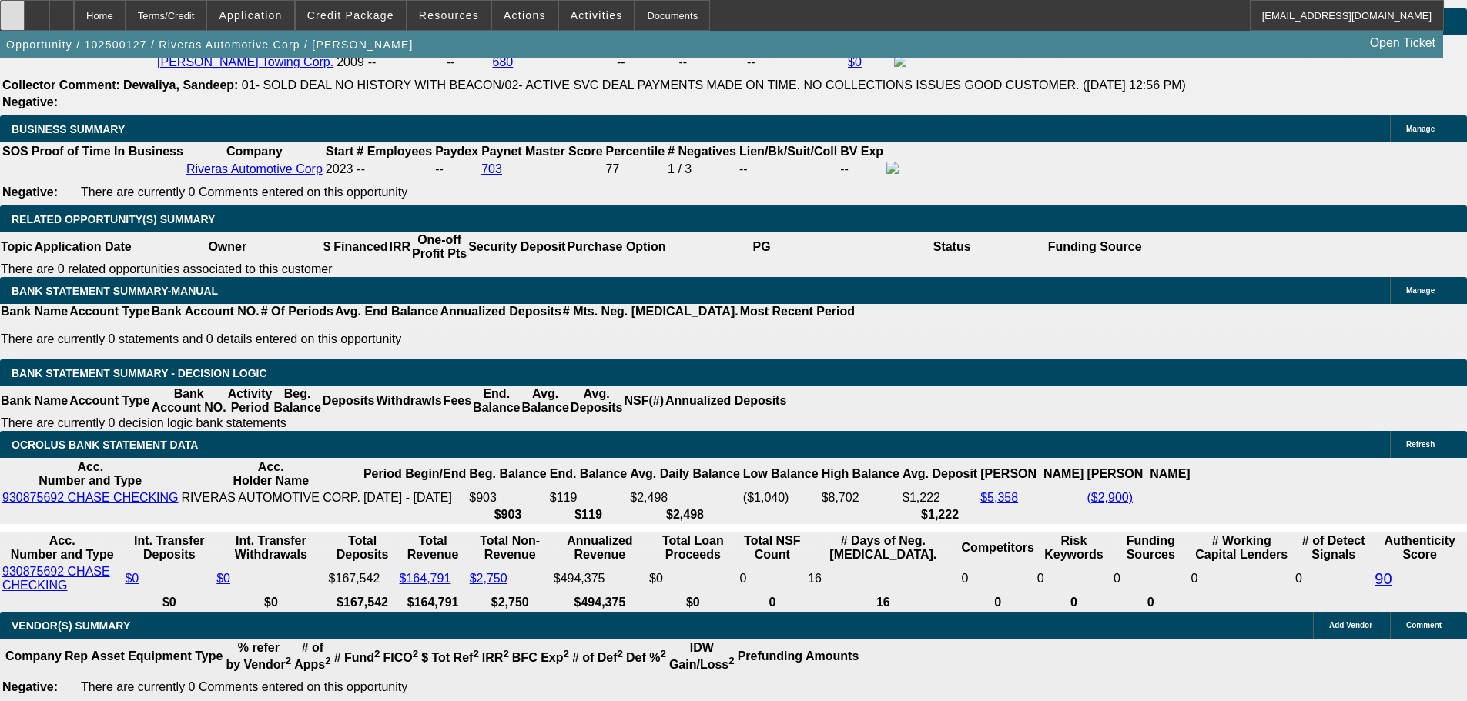
click at [25, 16] on div at bounding box center [12, 15] width 25 height 31
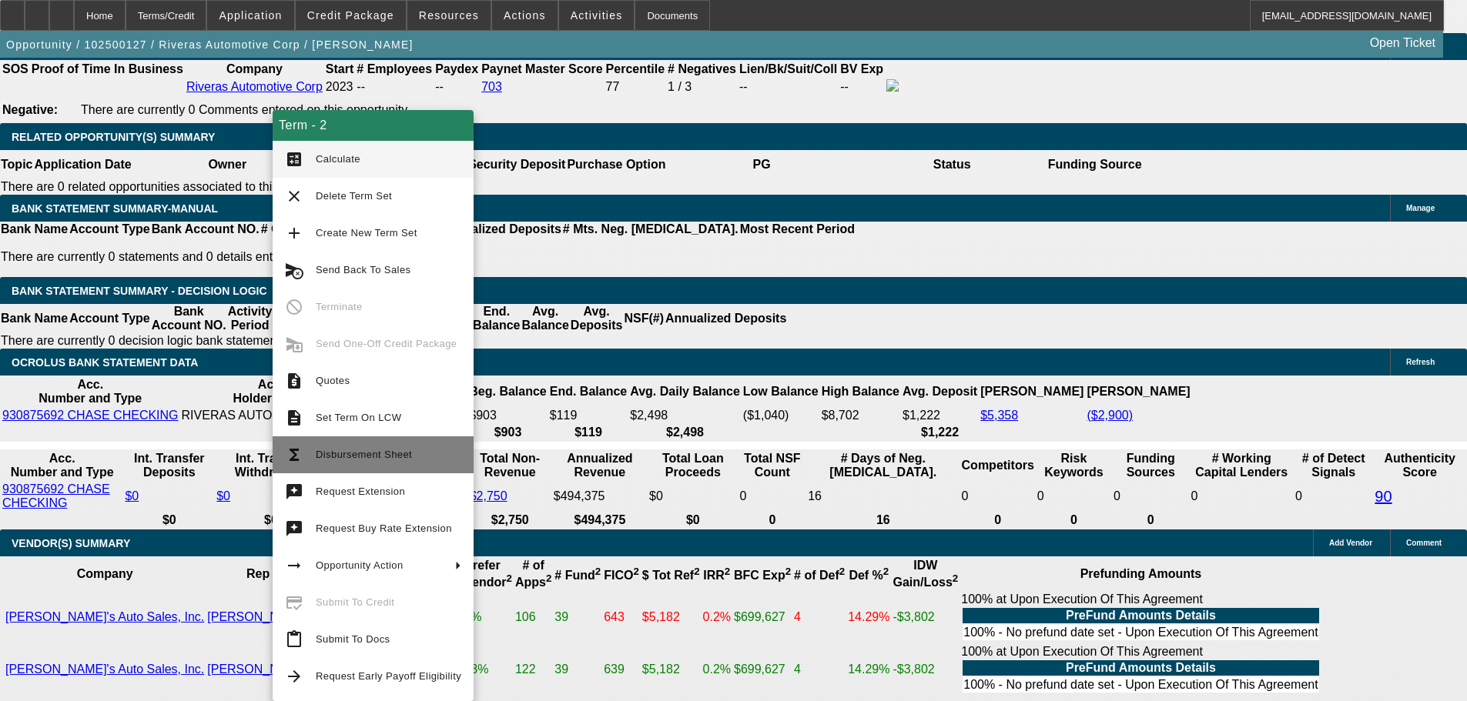
scroll to position [2523, 0]
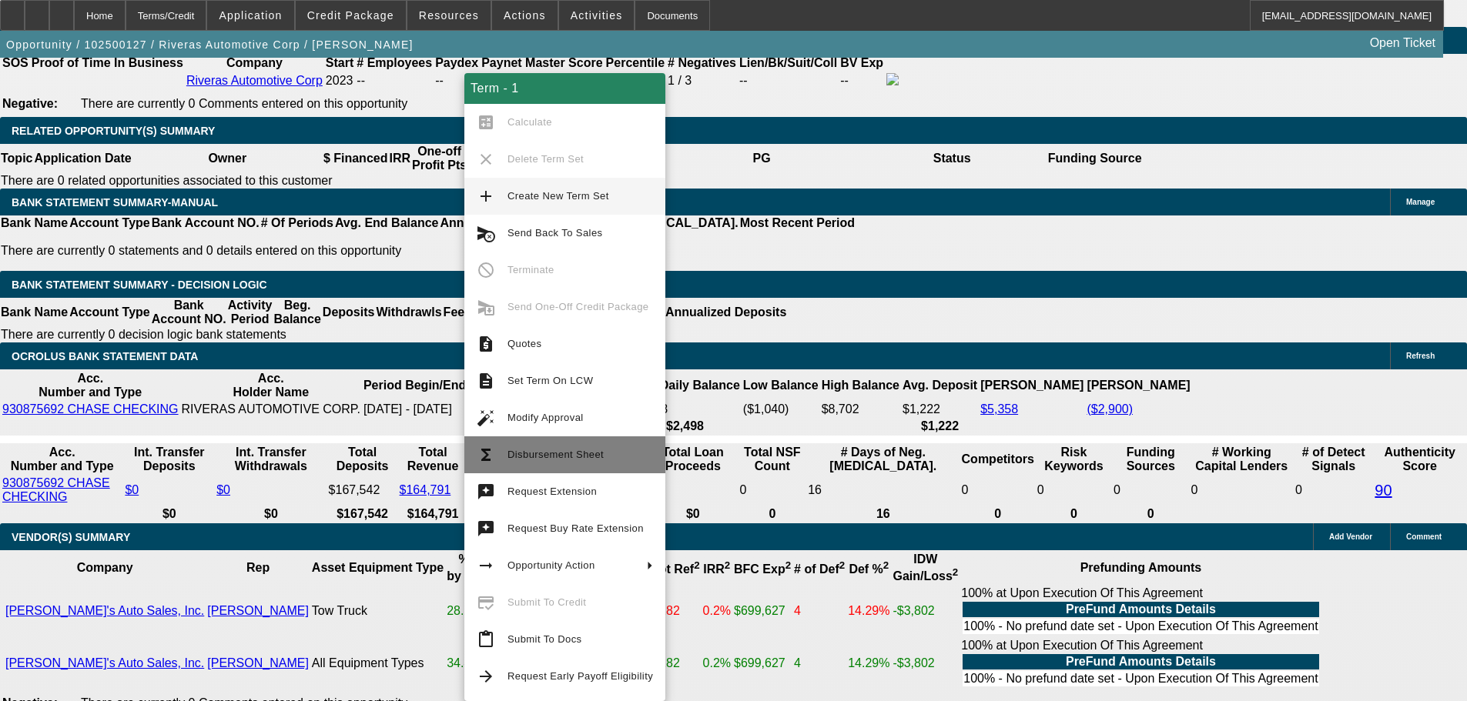
click at [592, 443] on button "functions Disbursement Sheet" at bounding box center [564, 455] width 201 height 37
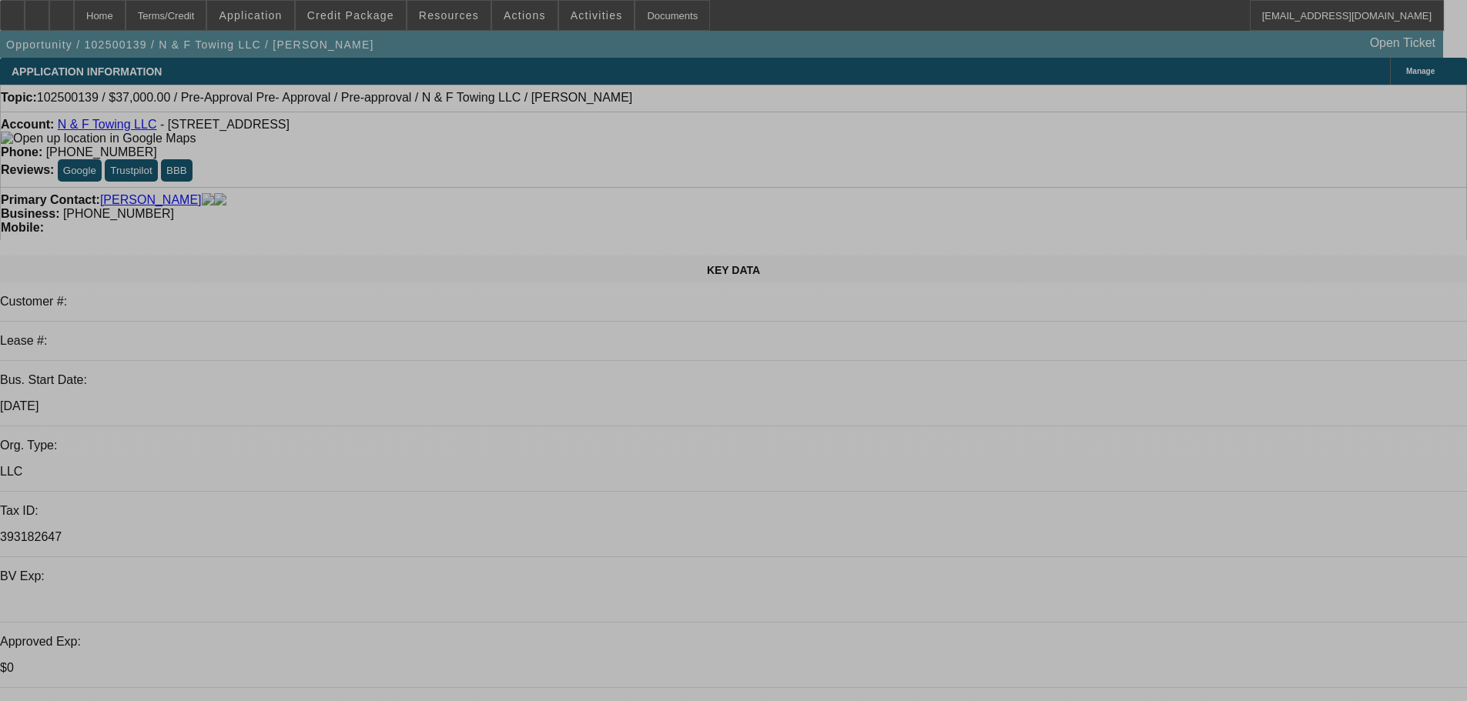
select select "0"
select select "2"
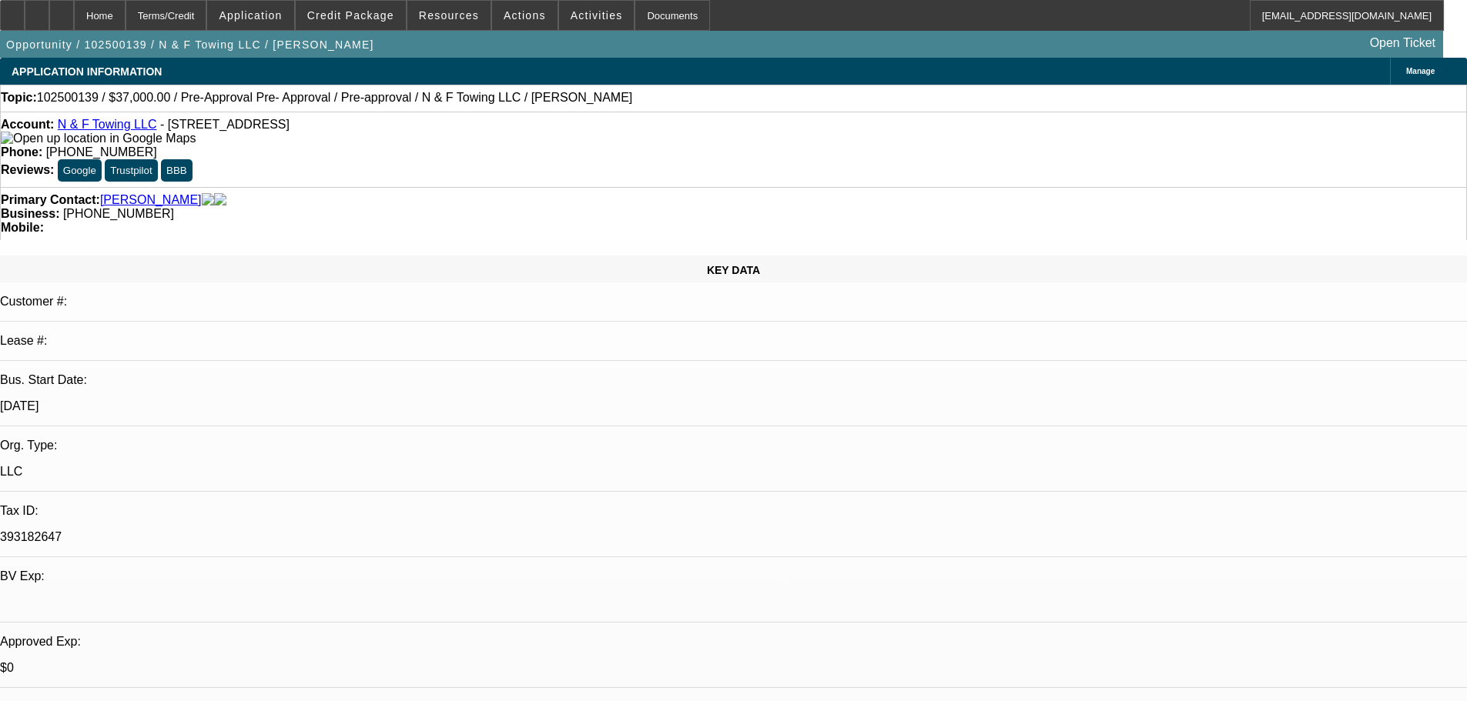
select select "2"
select select "0"
select select "6"
select select "0"
select select "2"
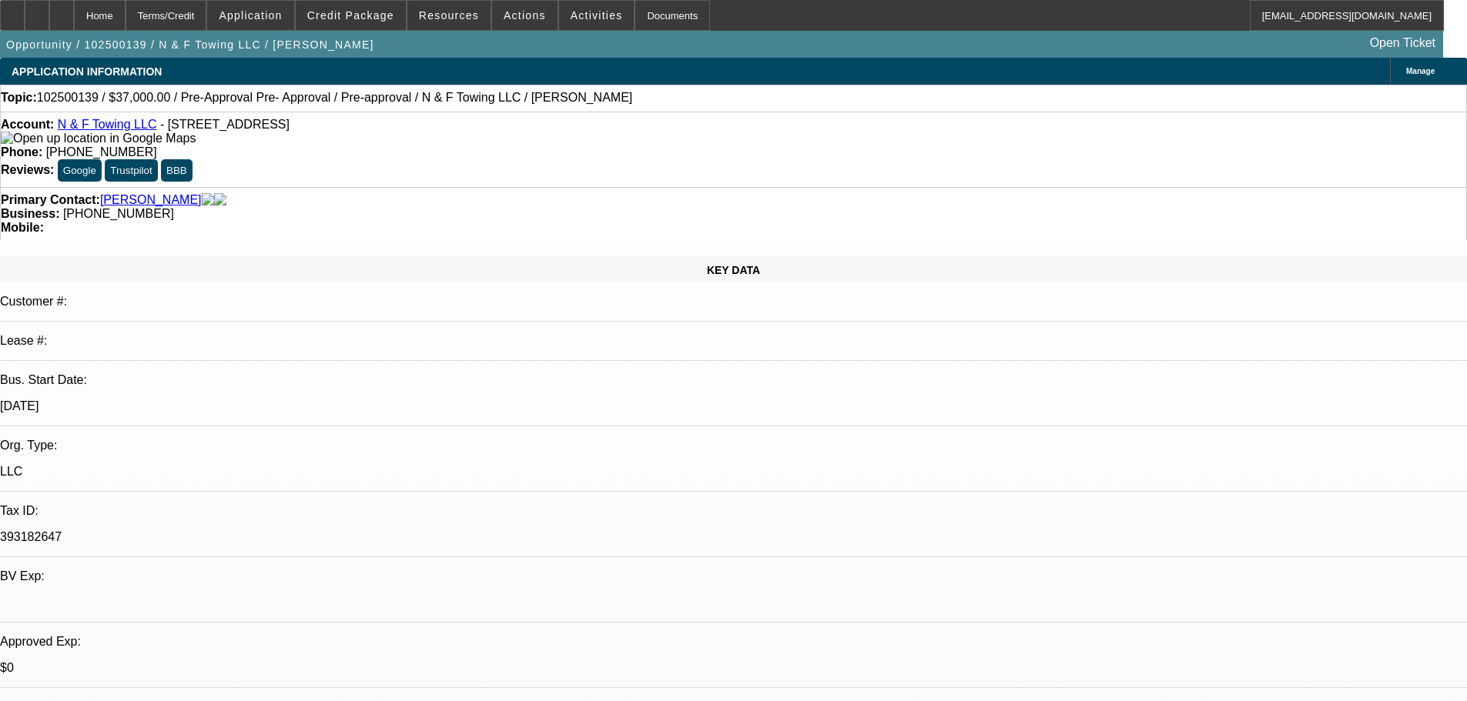
select select "2"
select select "0.1"
select select "4"
select select "0"
select select "2"
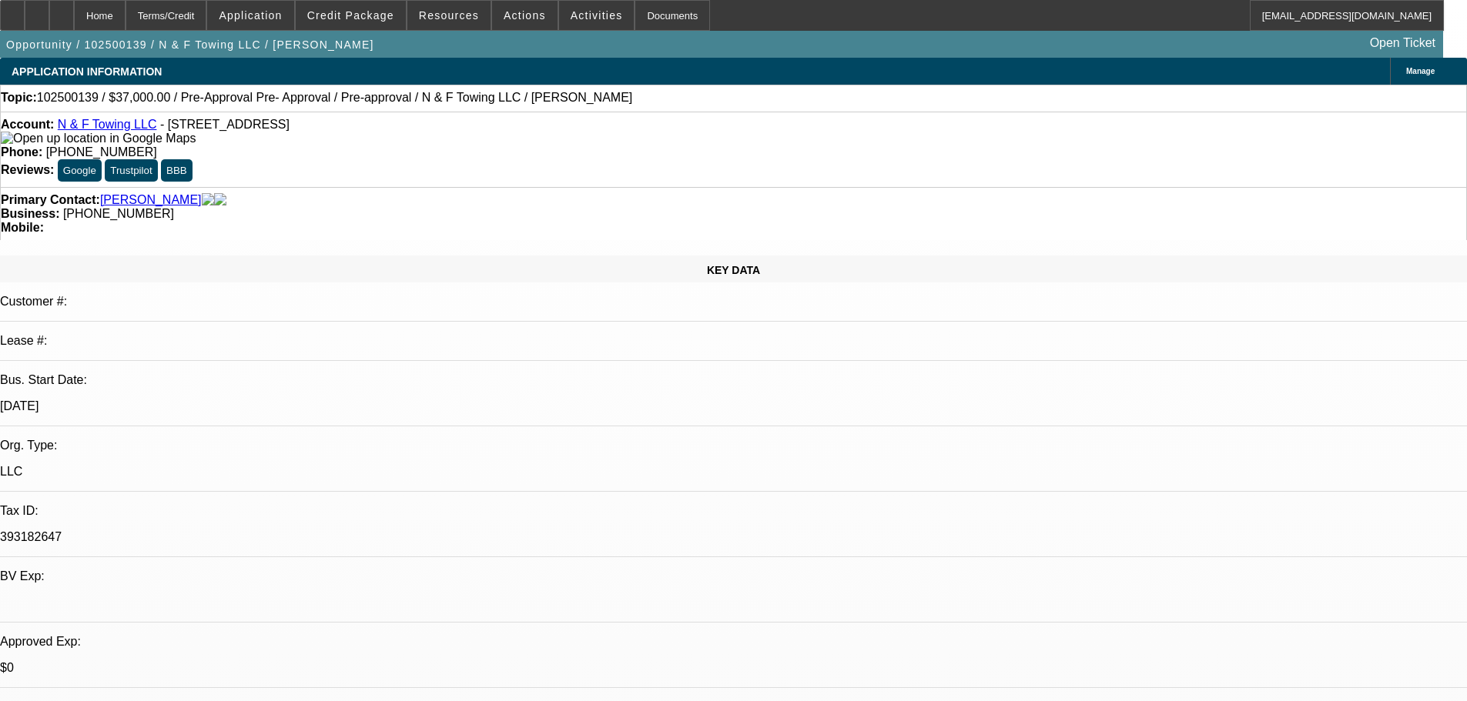
select select "2"
select select "0.1"
select select "4"
select select "0"
select select "2"
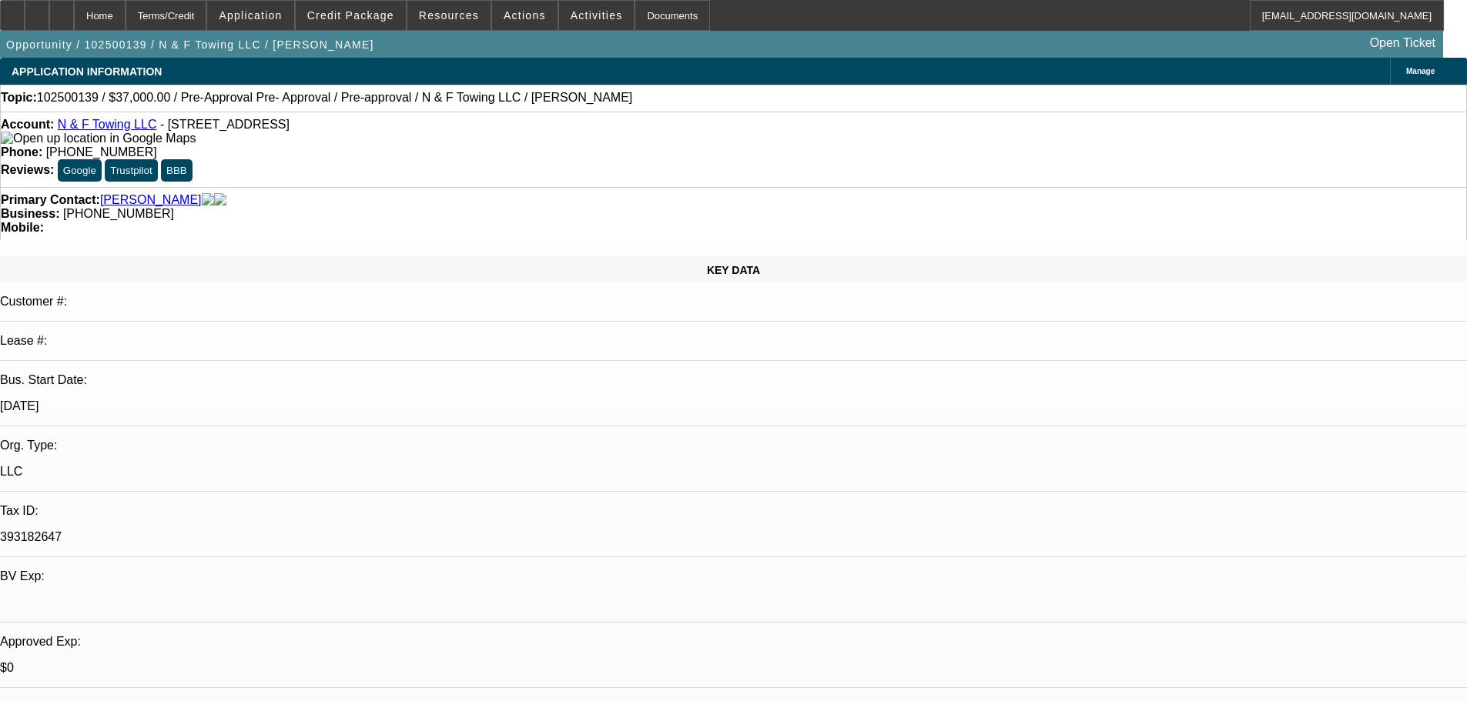
select select "2"
select select "0.1"
select select "4"
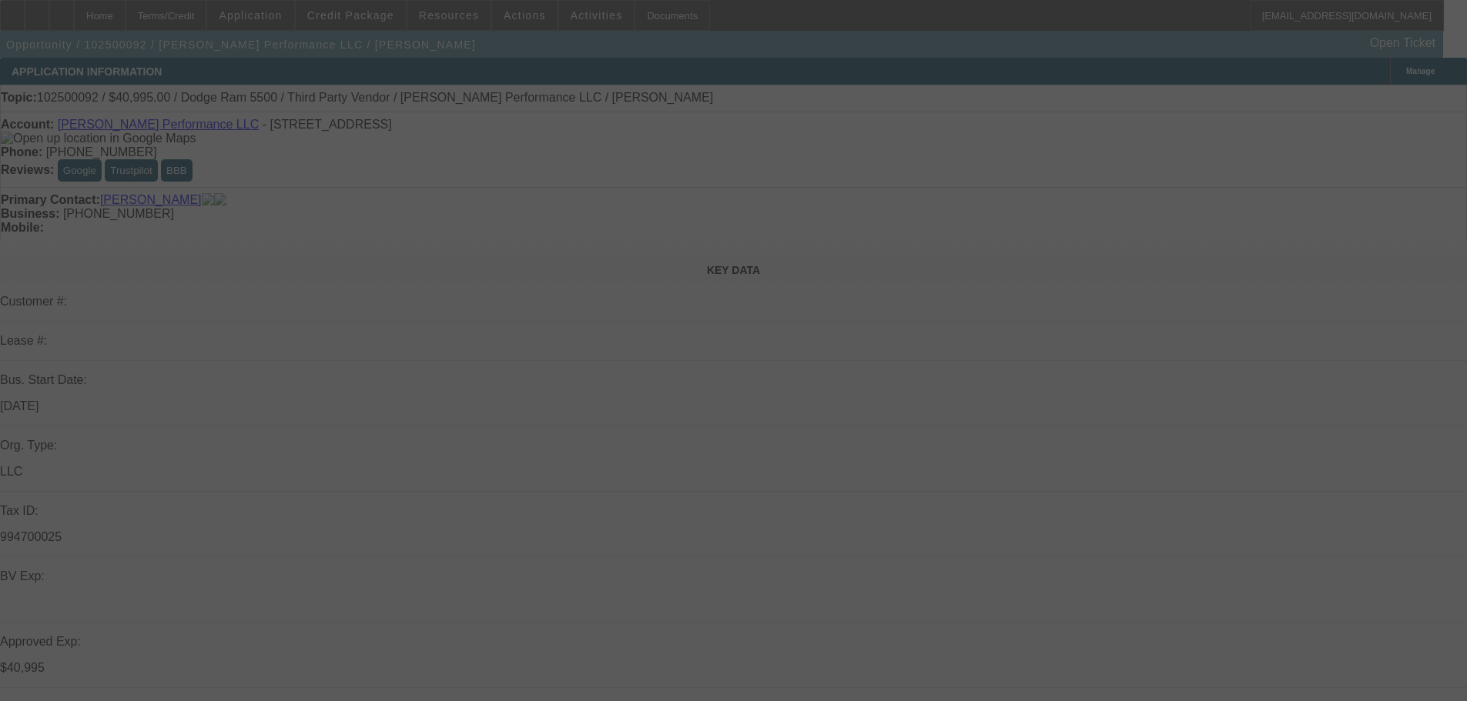
select select "0"
select select "2"
select select "0.1"
select select "4"
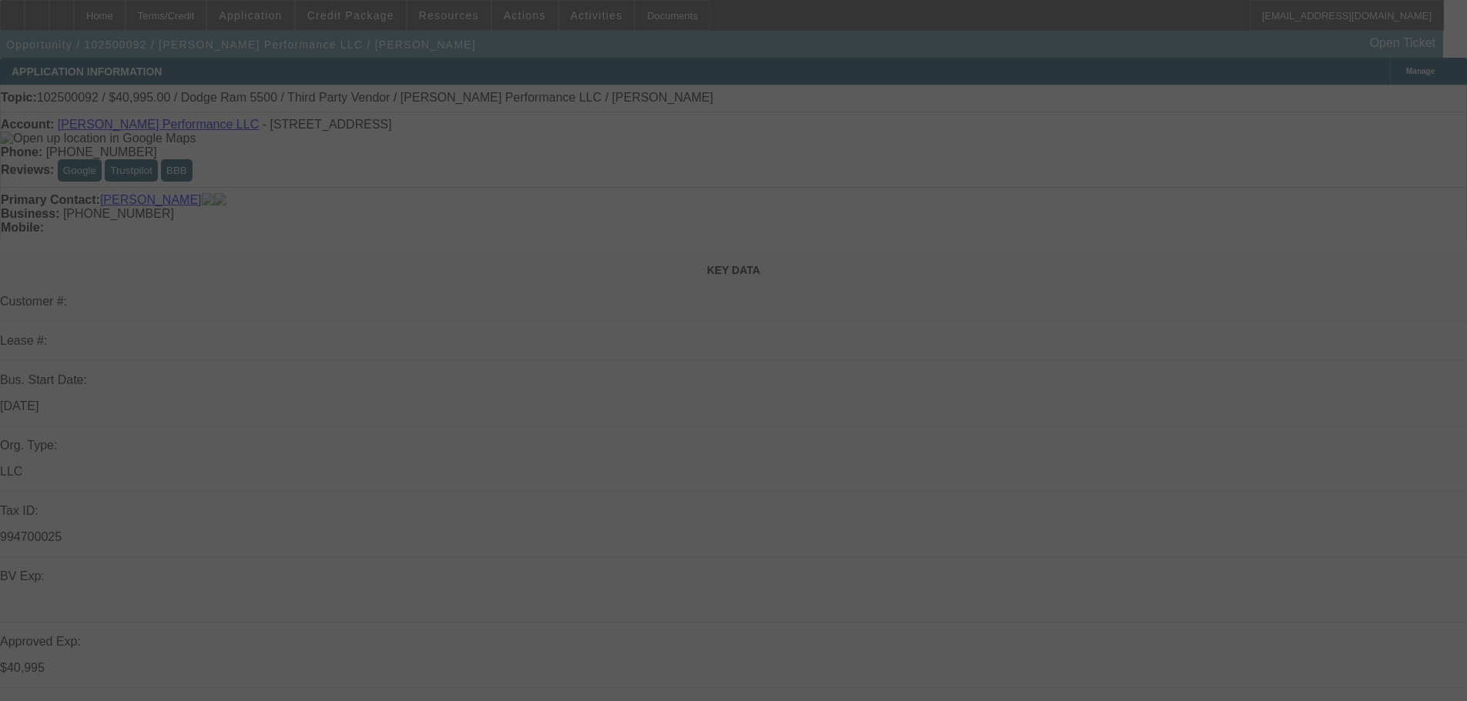
select select "0"
select select "2"
select select "0.1"
select select "4"
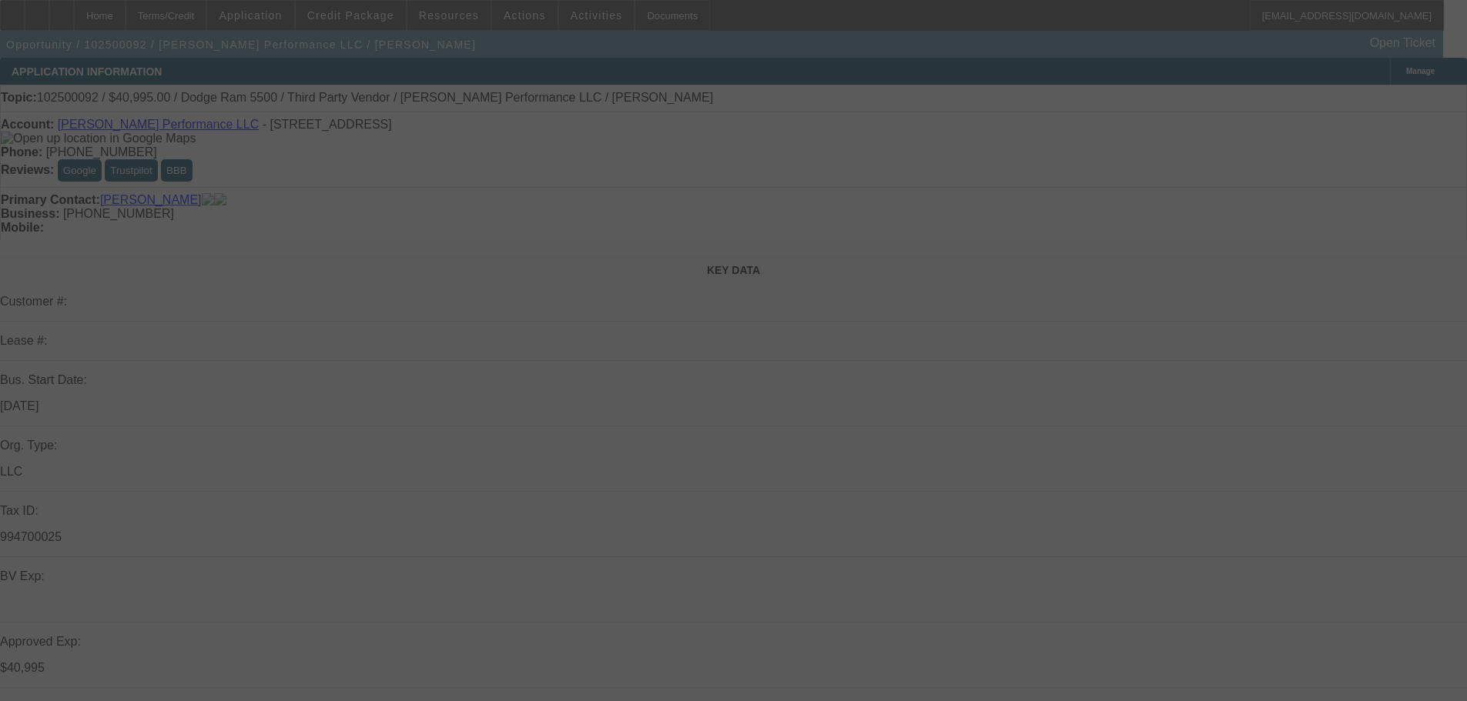
select select "0"
select select "2"
select select "0.1"
select select "4"
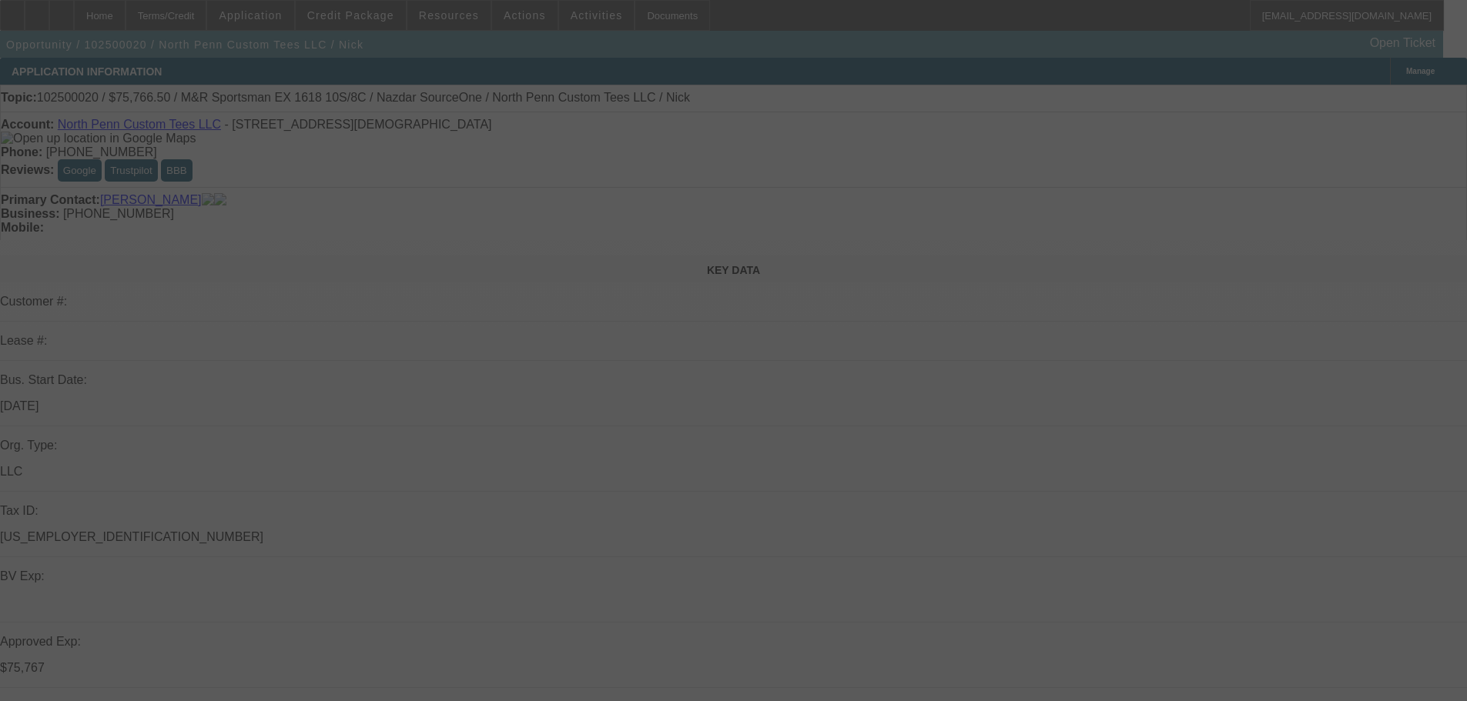
select select "0.1"
select select "2"
select select "0.1"
select select "4"
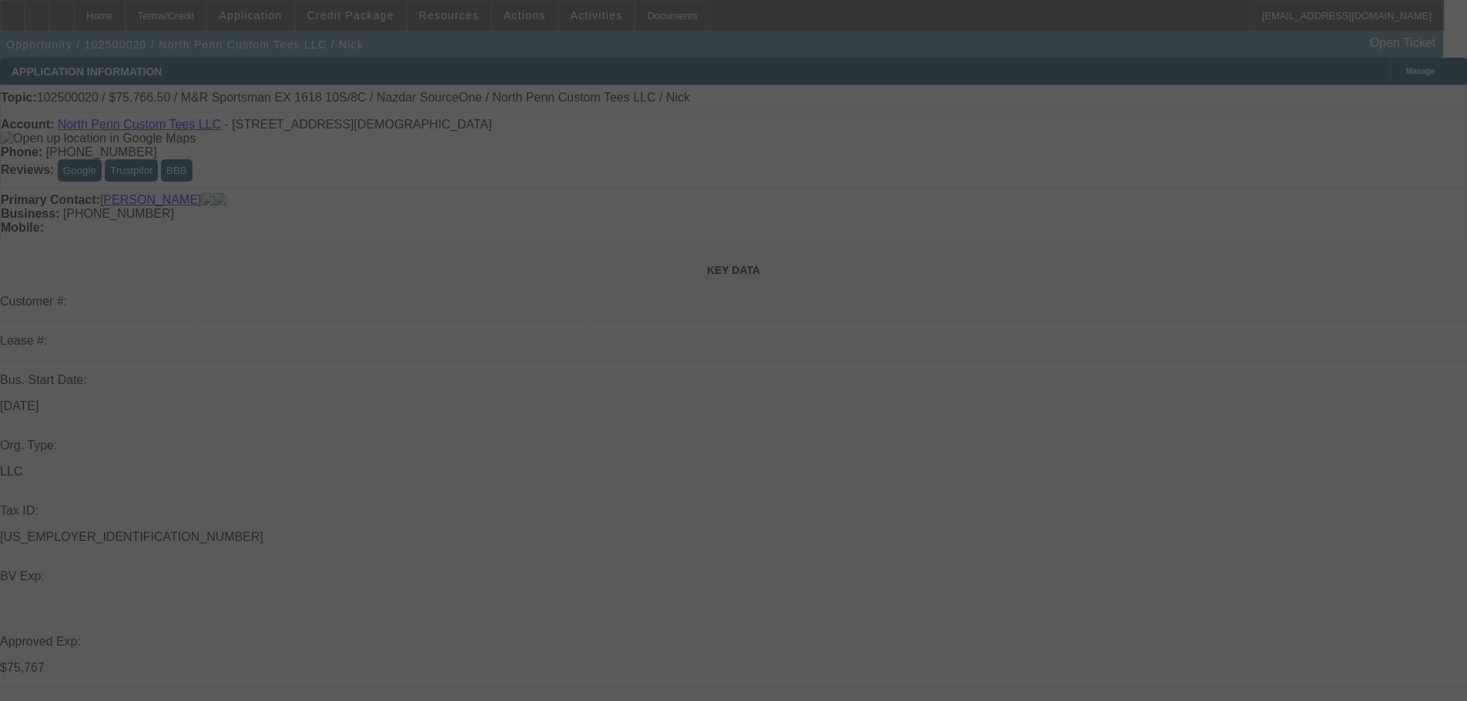
select select "0.1"
select select "2"
select select "0.1"
select select "4"
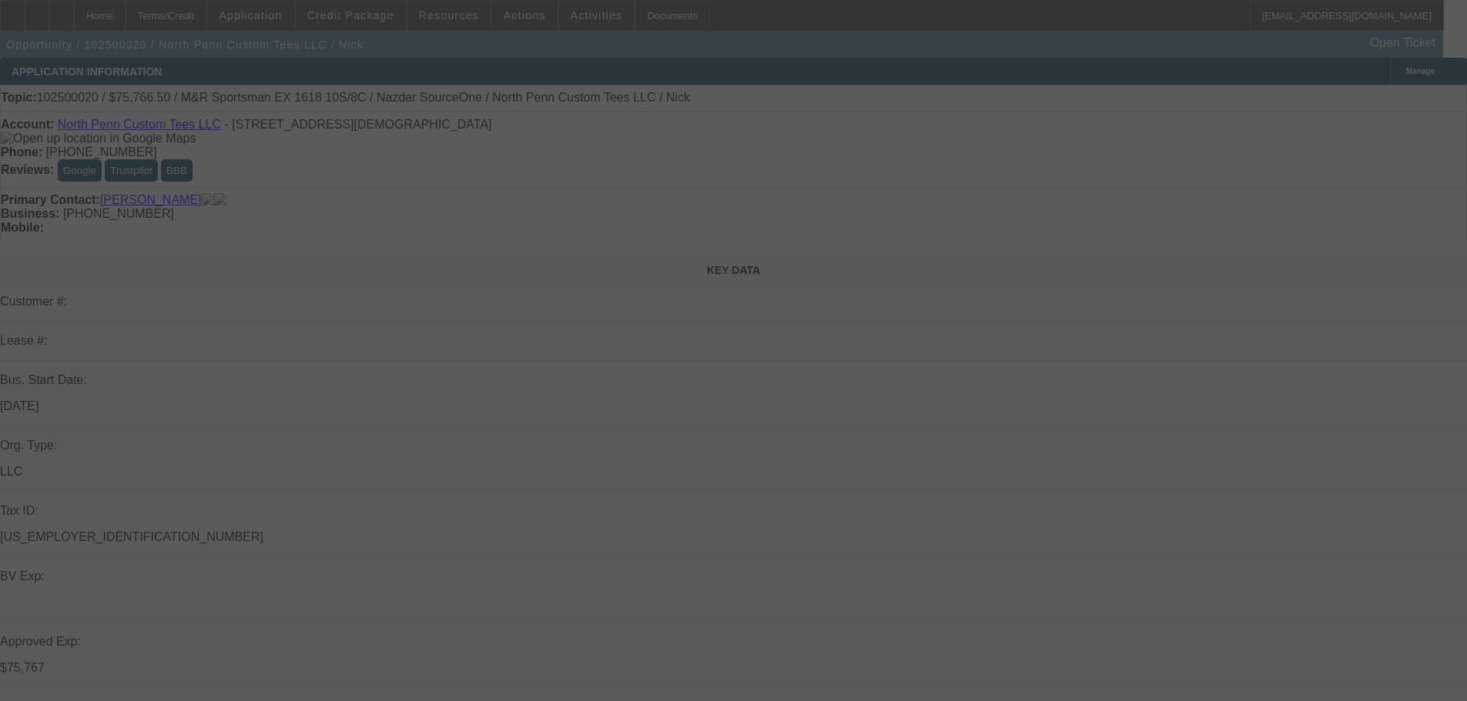
select select "0"
select select "0.1"
select select "4"
select select "0"
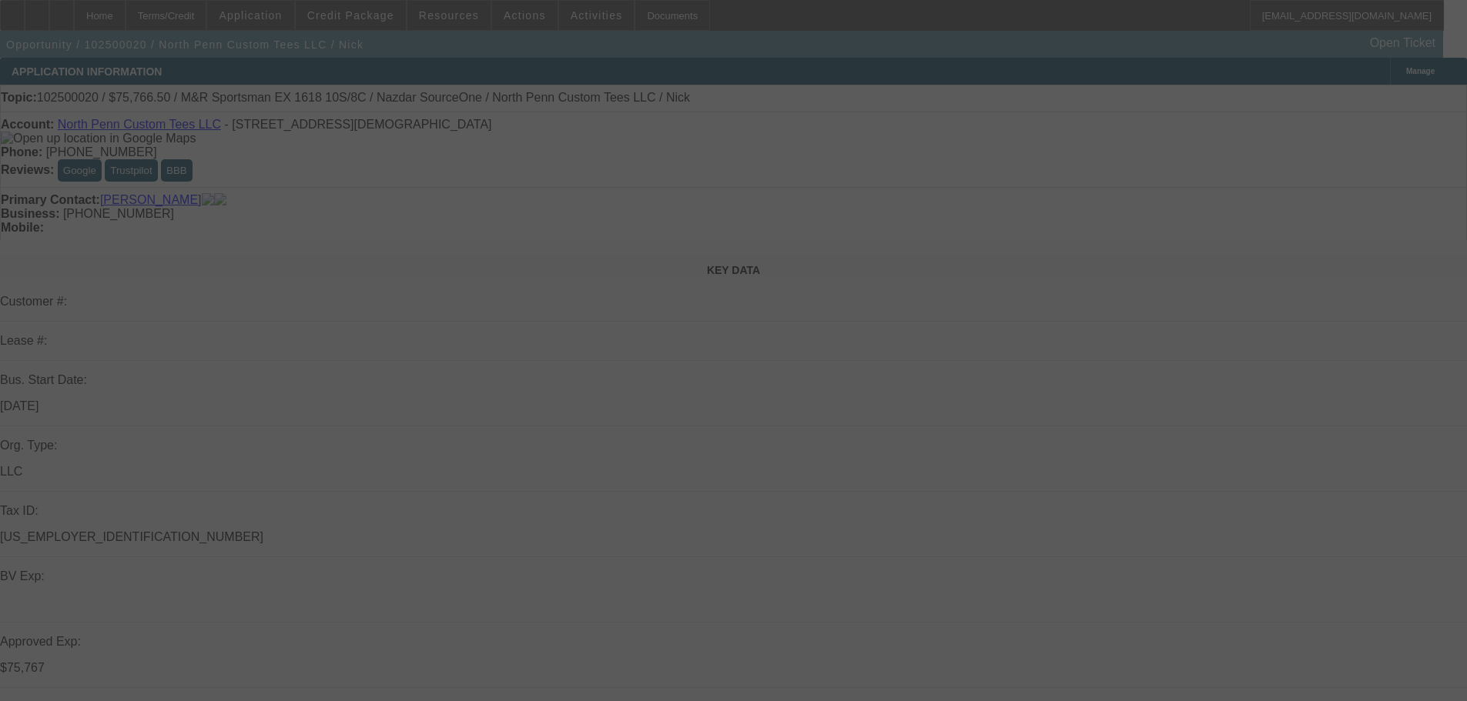
select select "0"
select select "0.1"
select select "4"
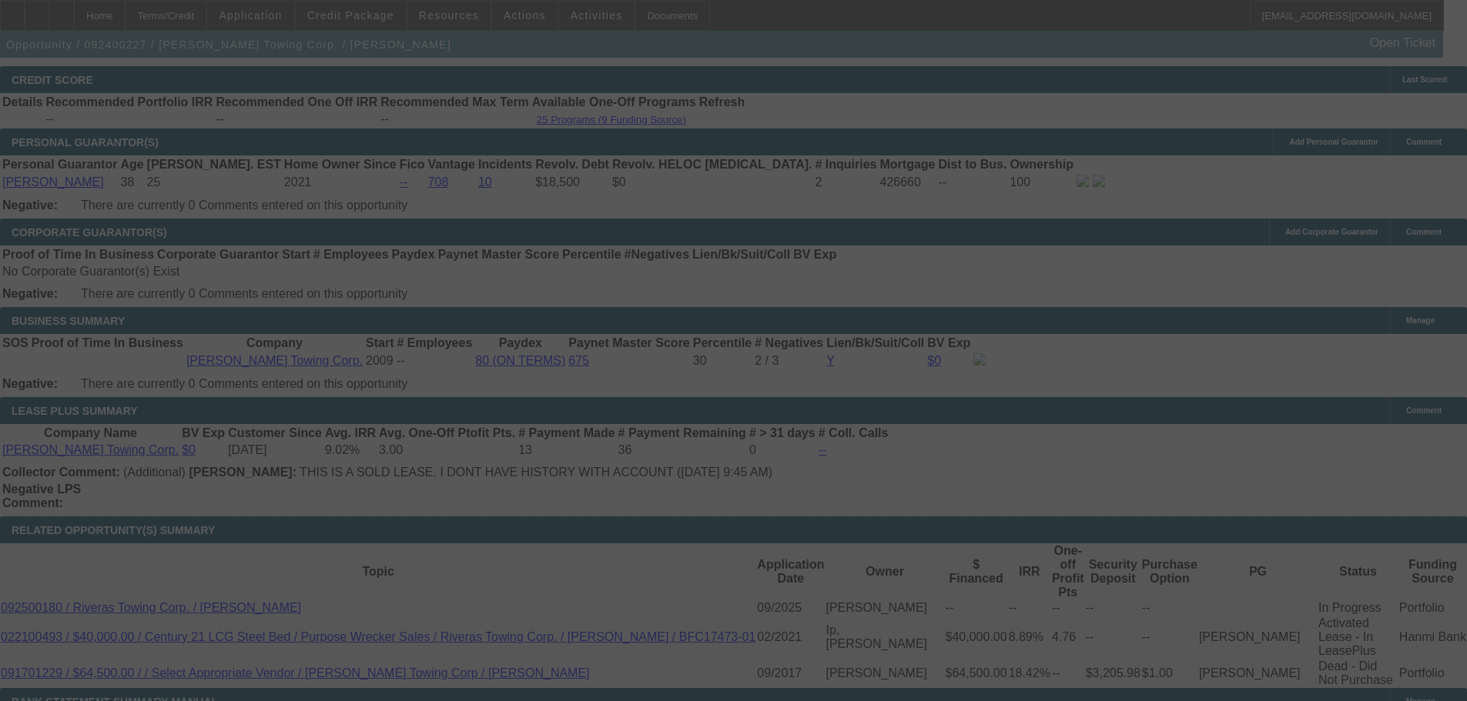
scroll to position [2436, 0]
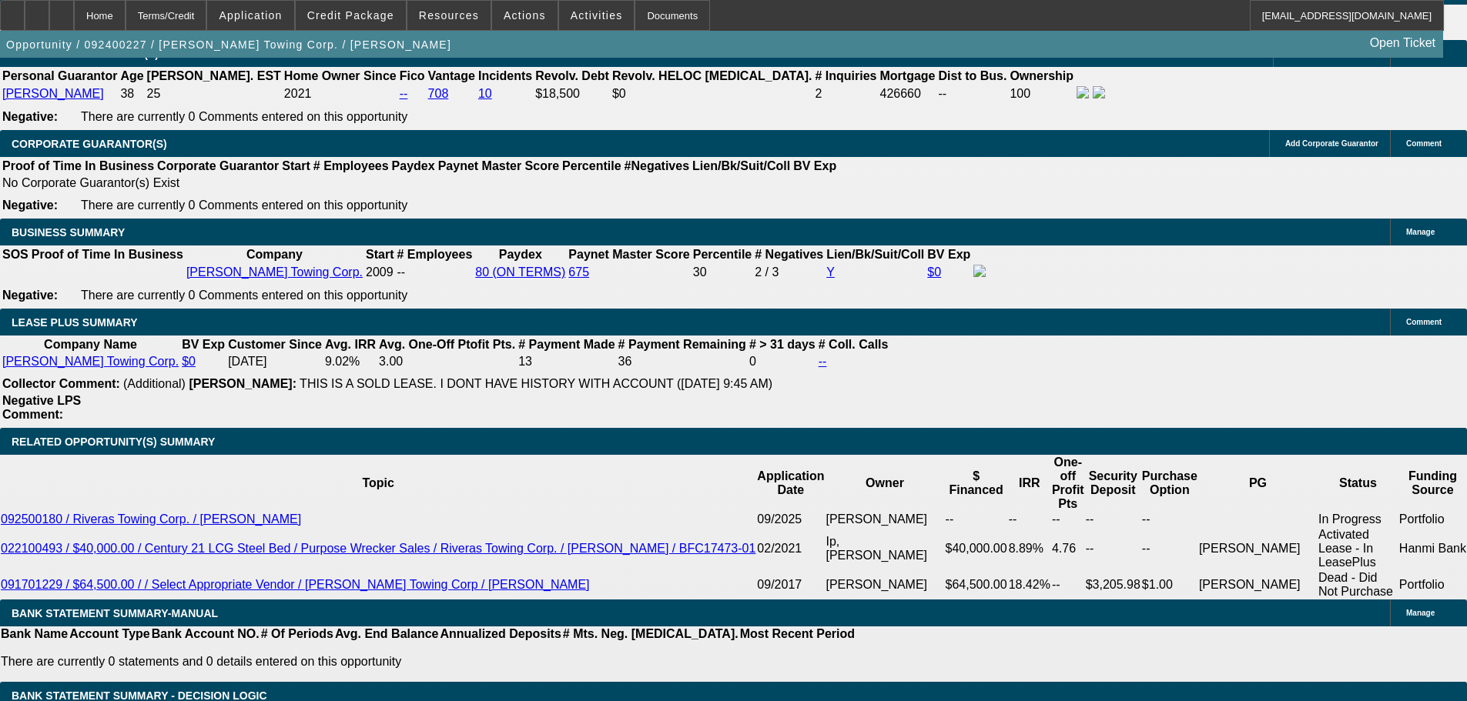
select select "0"
select select "2"
select select "0"
select select "6"
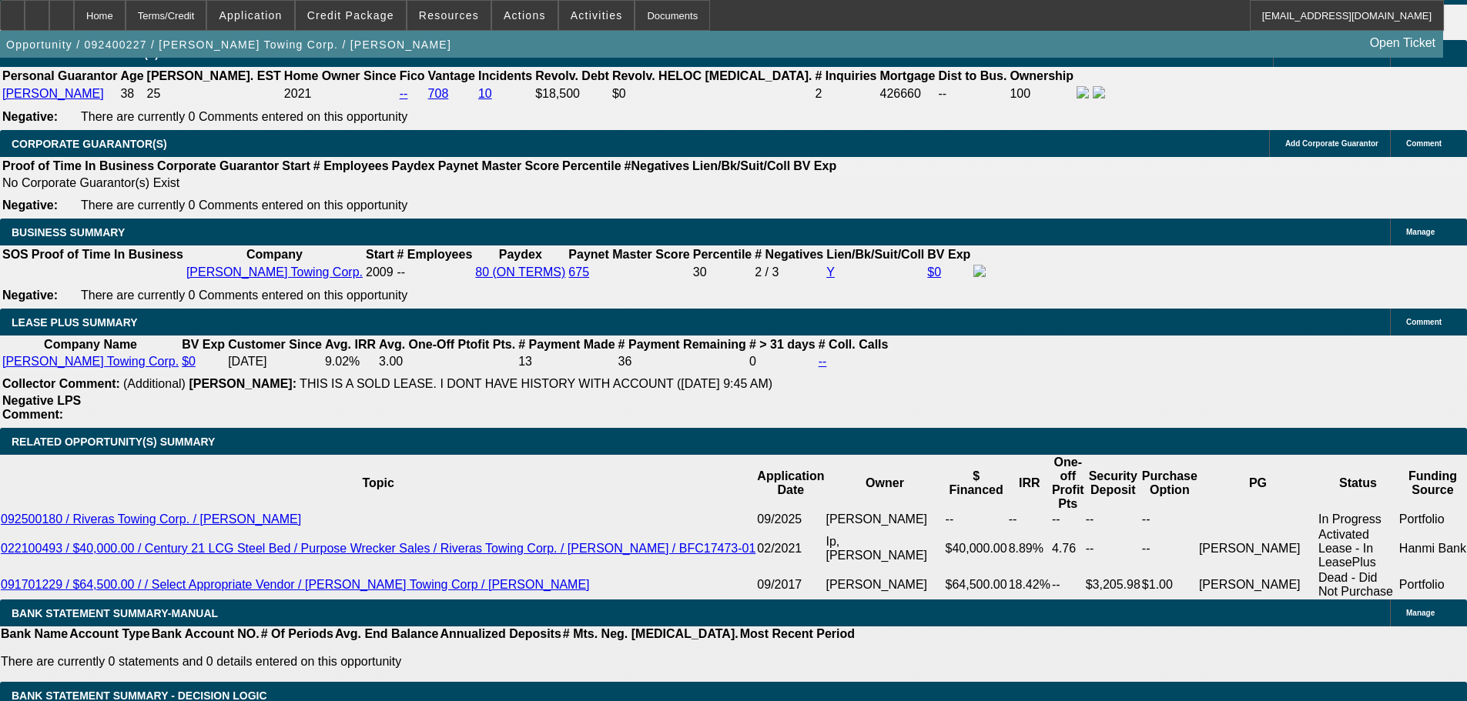
select select "0"
select select "6"
select select "0"
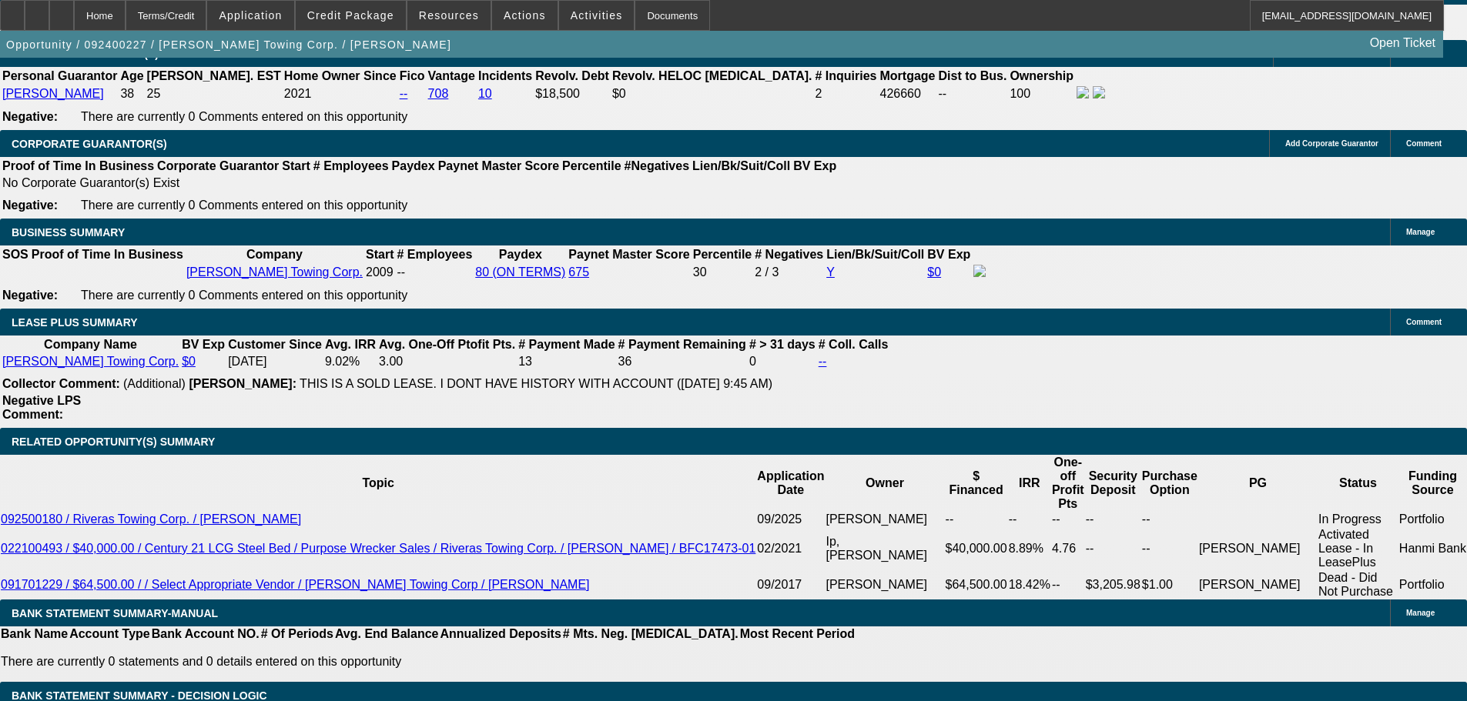
select select "0"
select select "6"
select select "0"
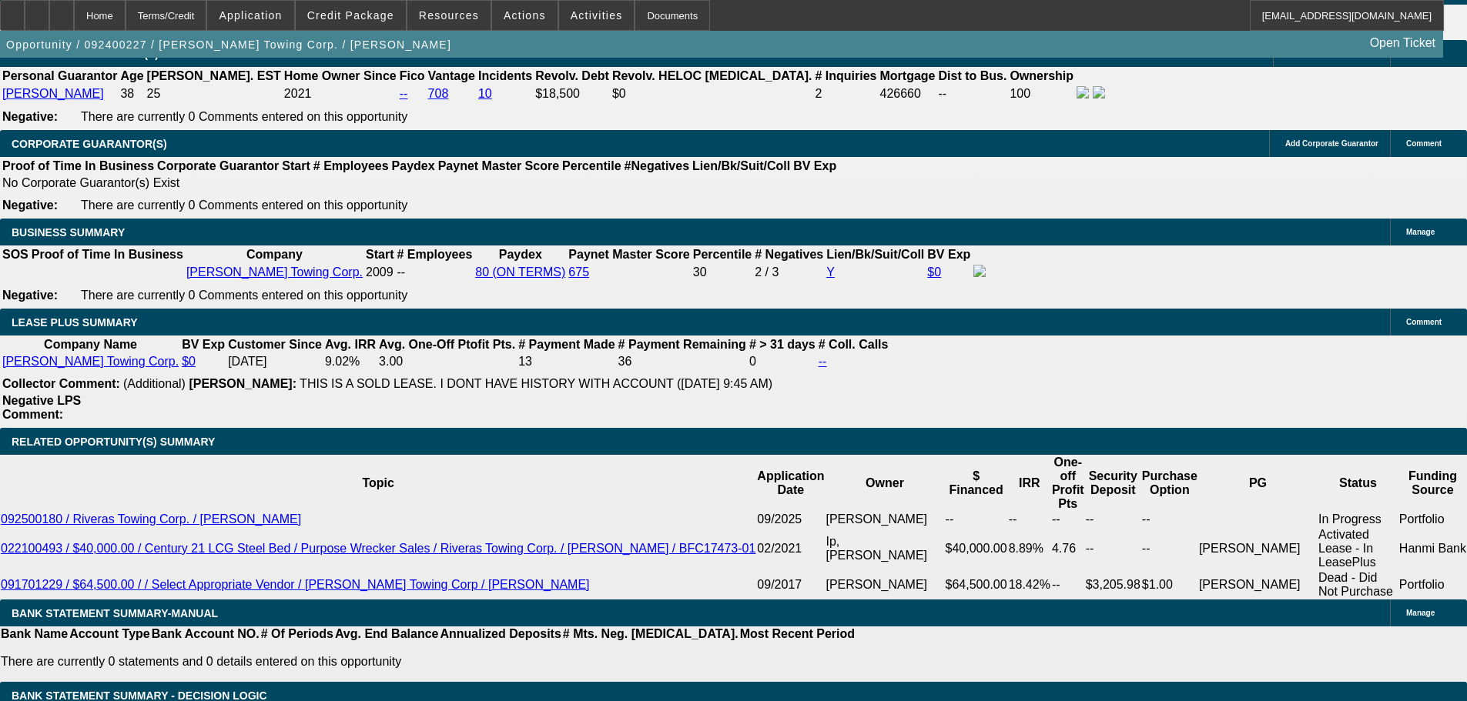
select select "0"
select select "6"
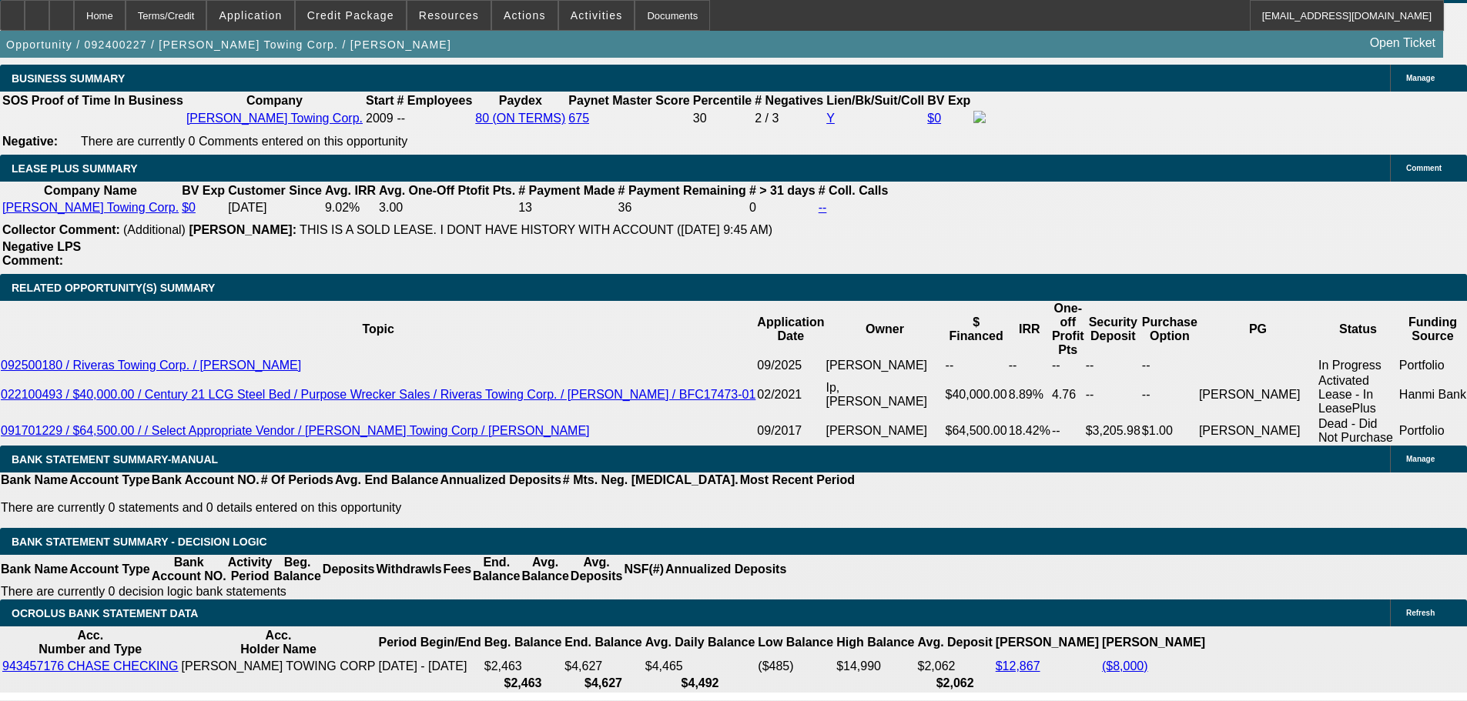
scroll to position [2744, 0]
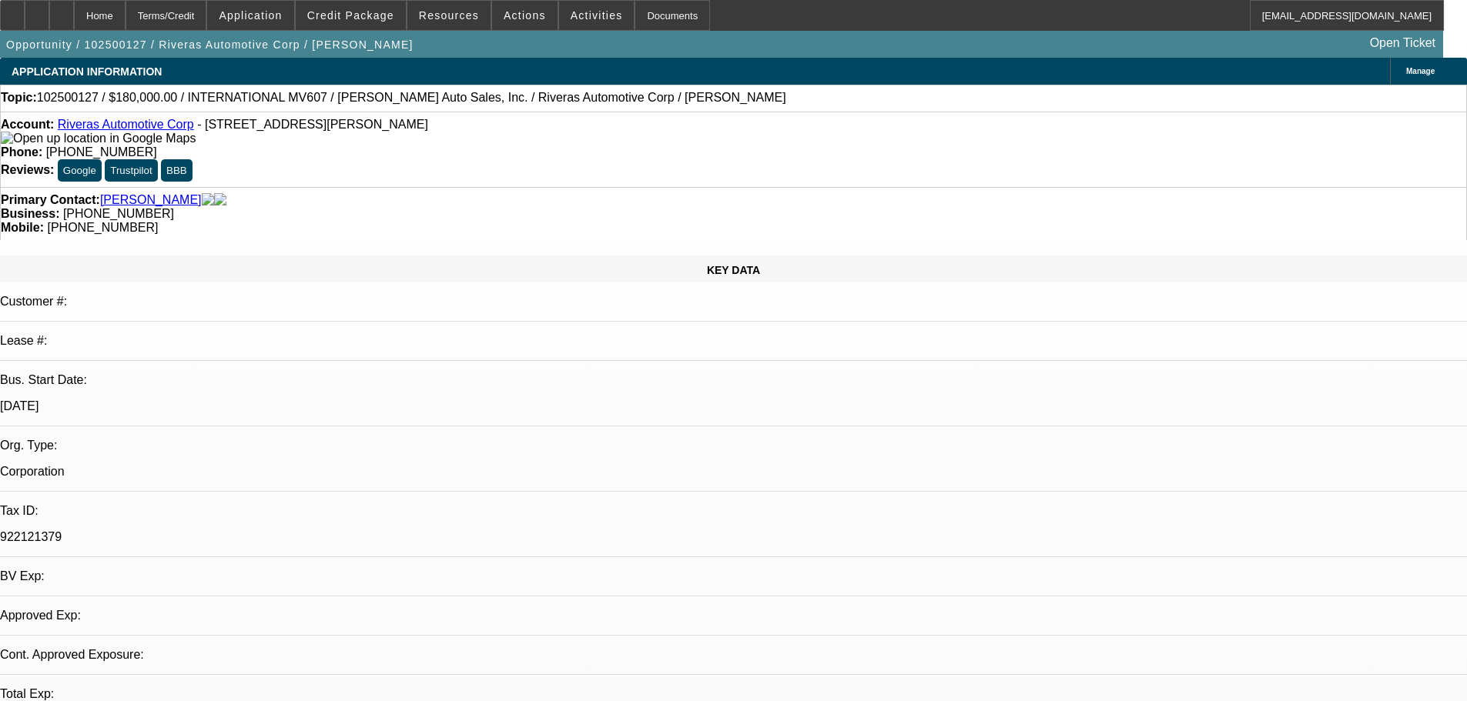
select select "0"
select select "2"
select select "0"
select select "6"
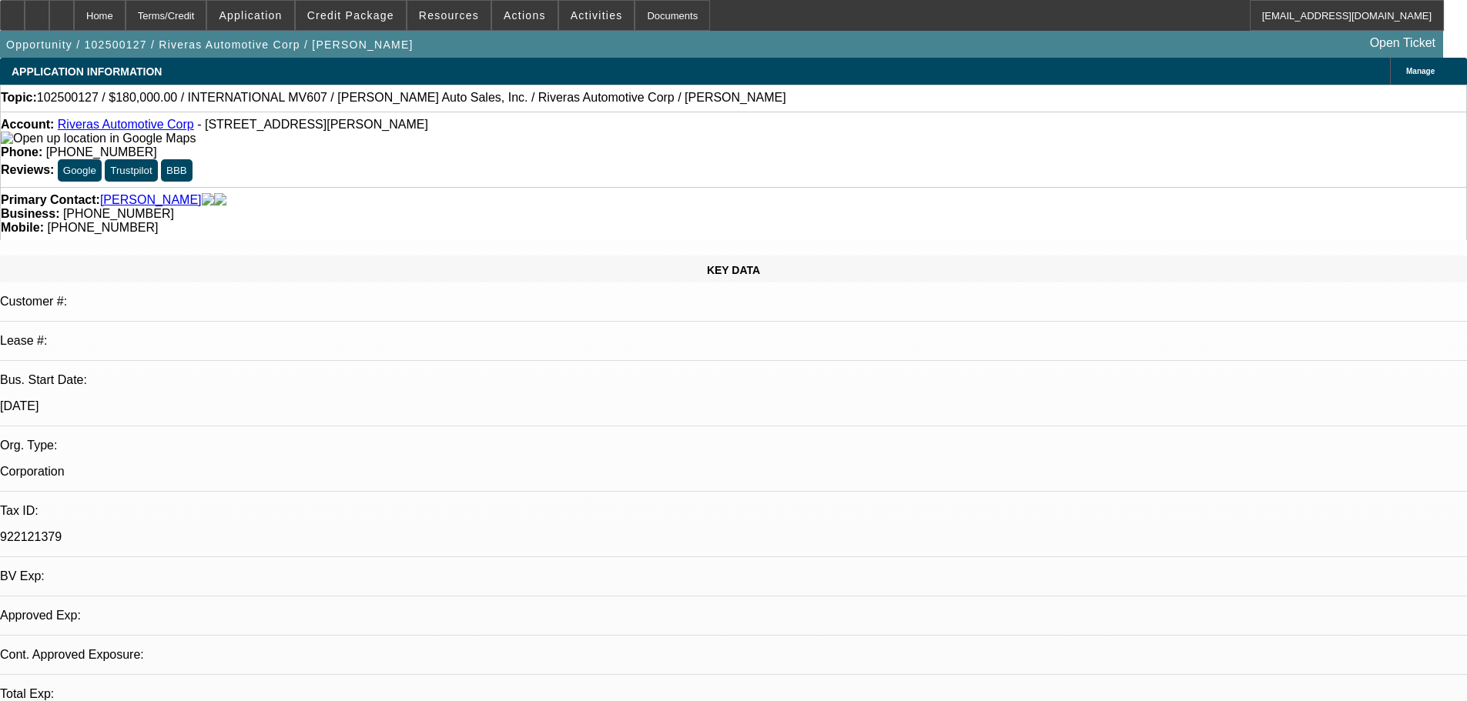
select select "0"
select select "6"
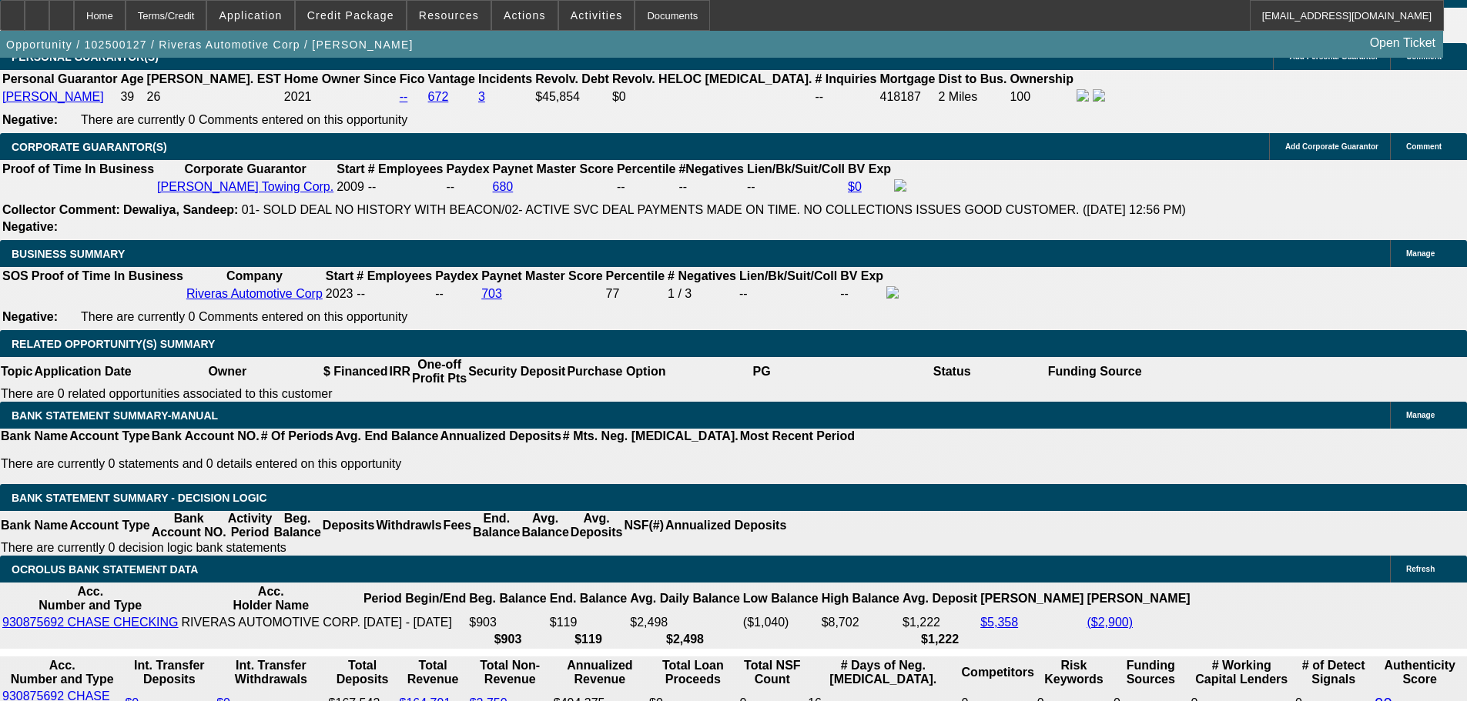
scroll to position [2398, 0]
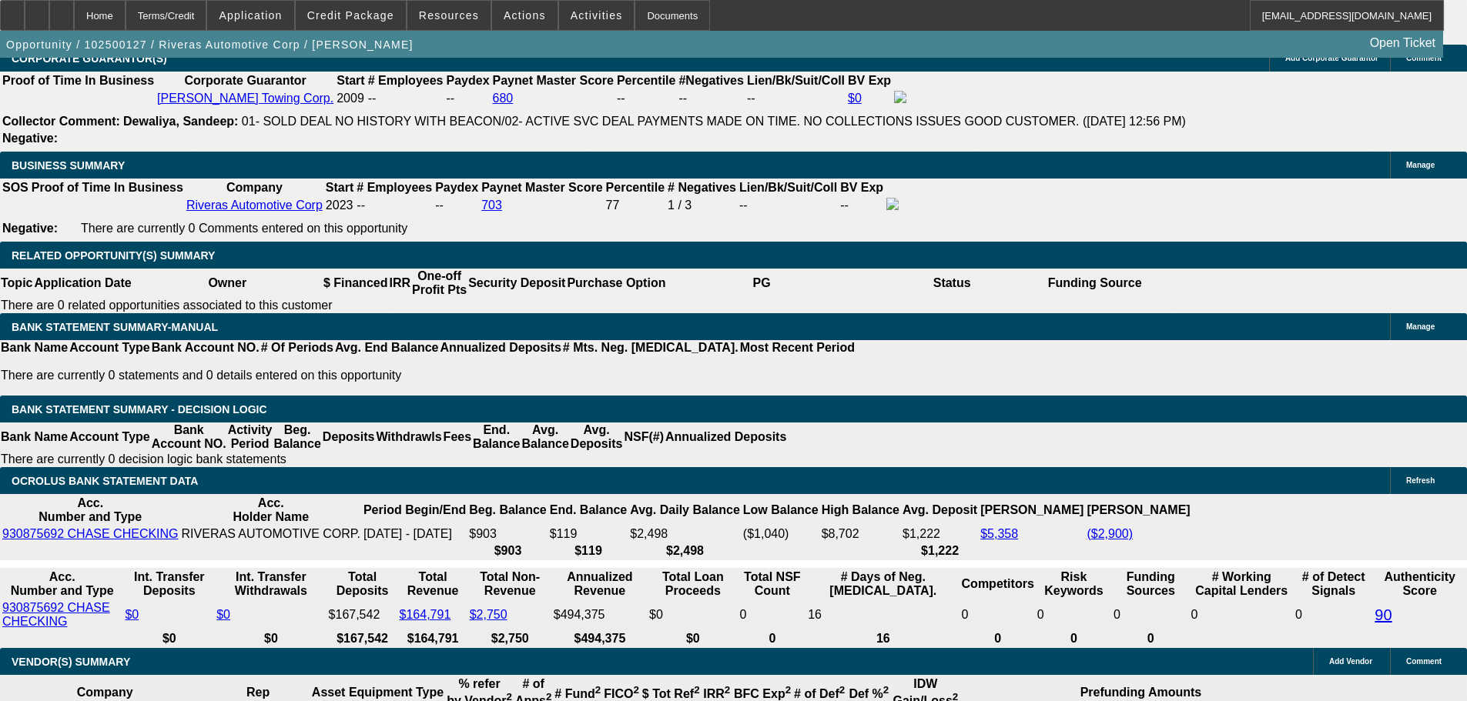
drag, startPoint x: 326, startPoint y: 430, endPoint x: 388, endPoint y: 424, distance: 62.6
type input "UNKNOWN"
type input "9"
type input "$3,244.60"
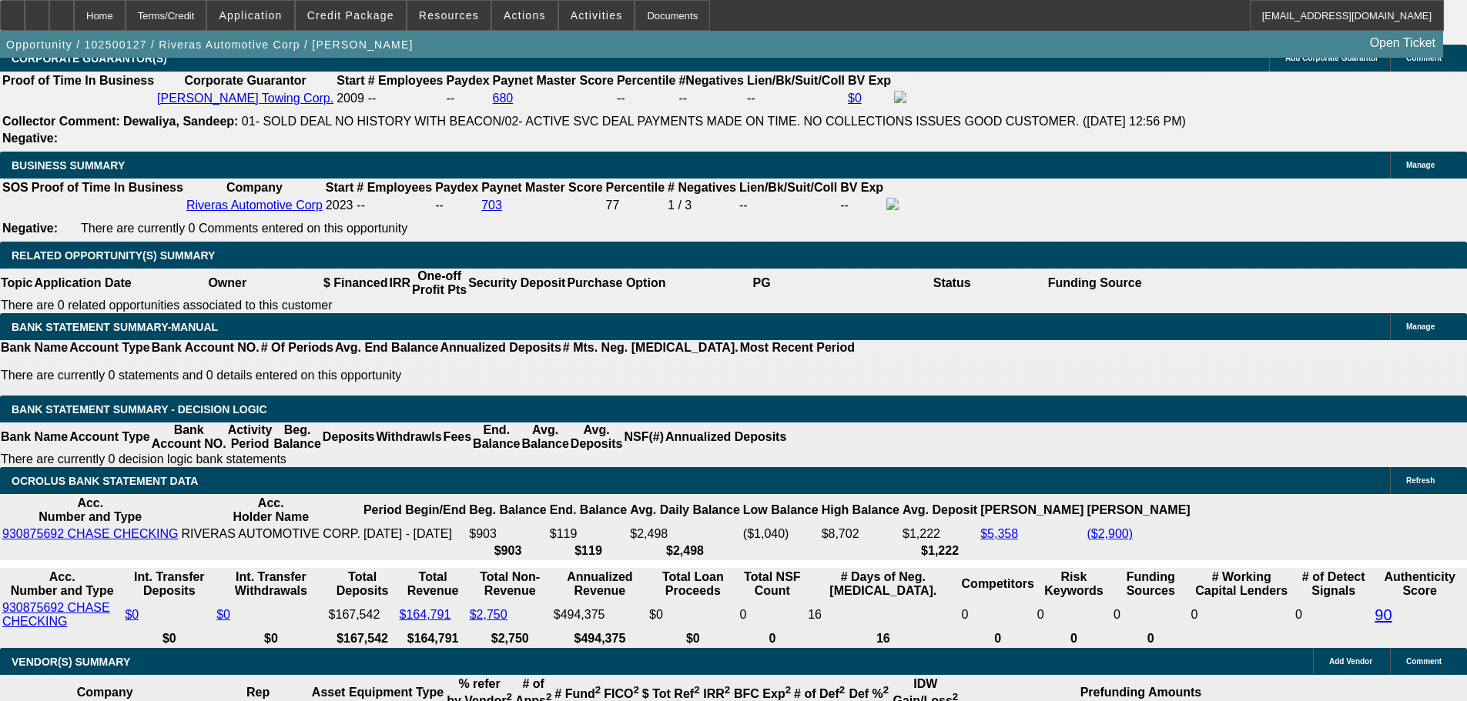
type input "9.9"
type input "$3,325.58"
type input "9.9"
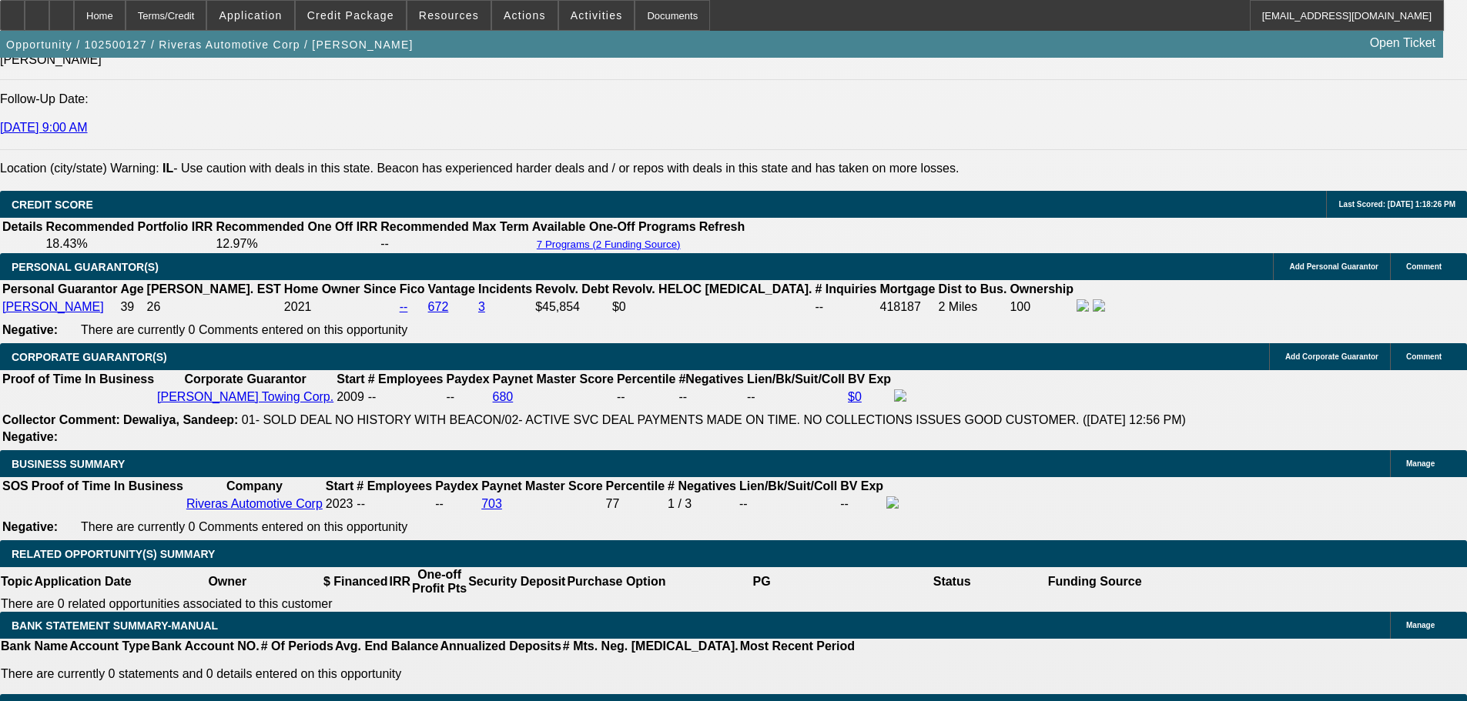
scroll to position [2090, 0]
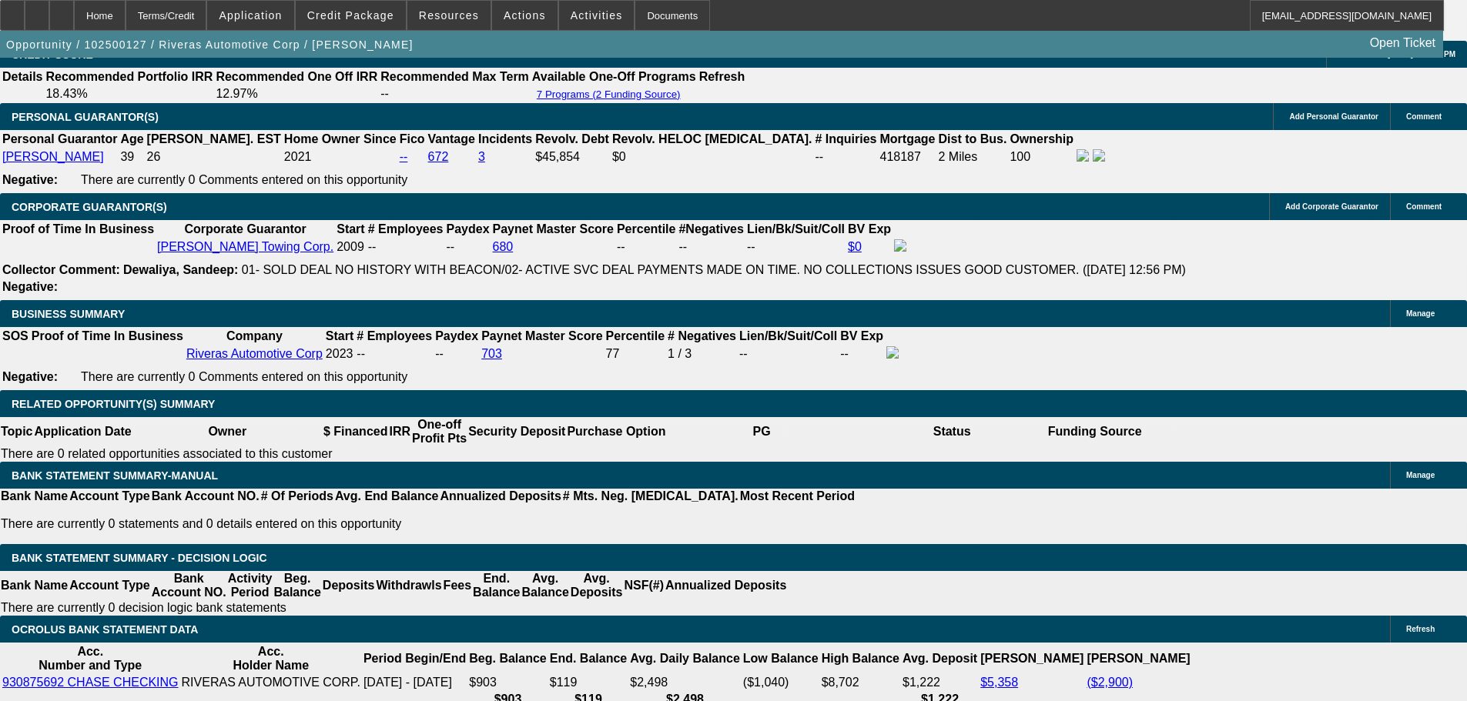
scroll to position [2475, 0]
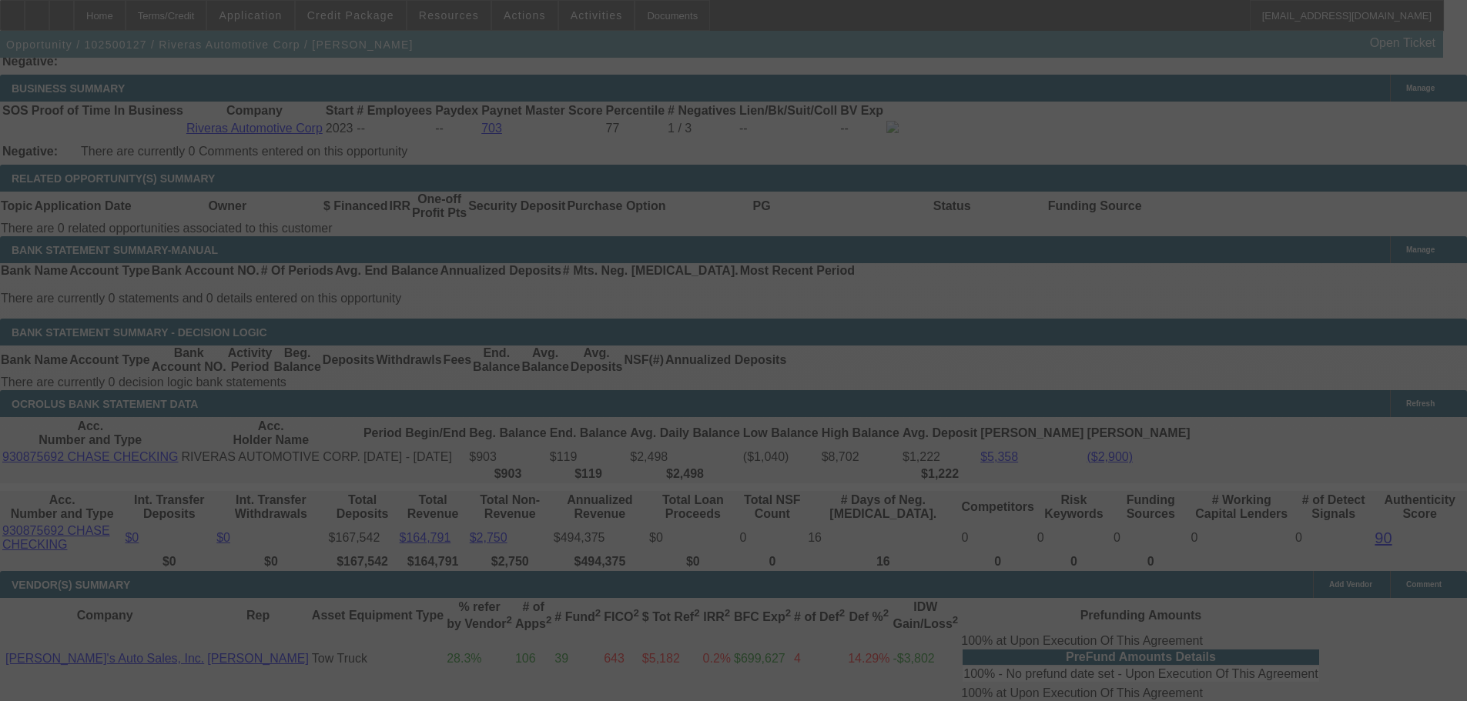
select select "0"
select select "2"
select select "0"
select select "6"
